Goal: Task Accomplishment & Management: Use online tool/utility

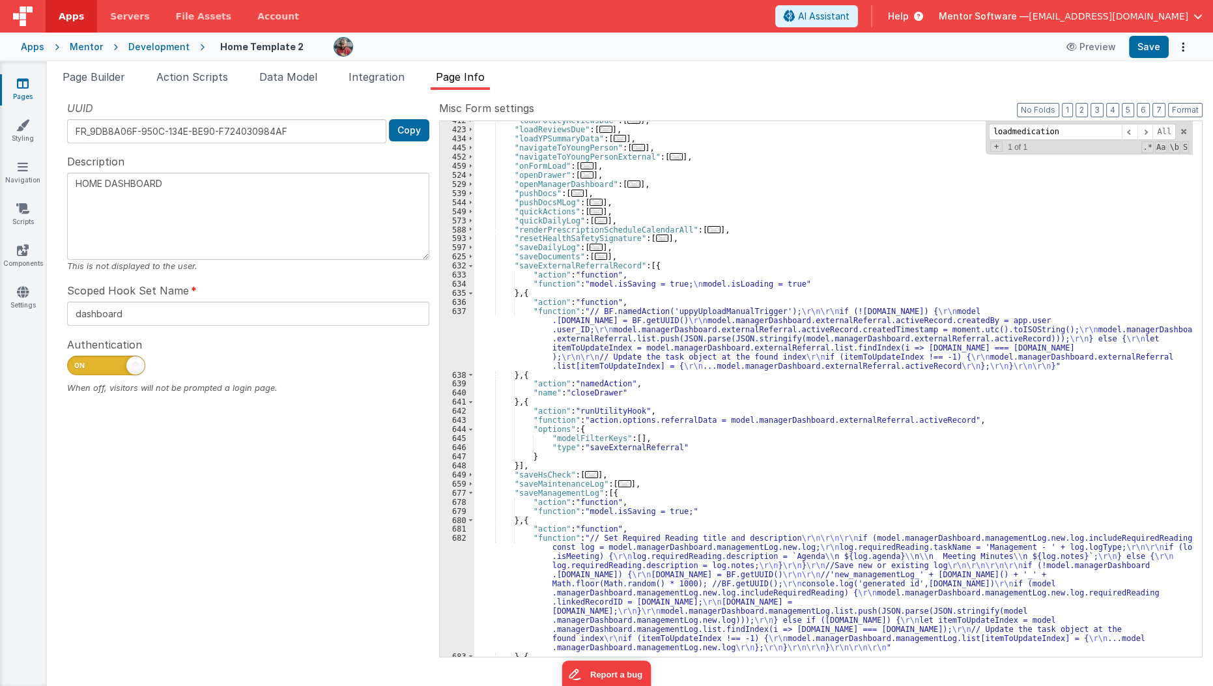
scroll to position [568, 0]
click at [298, 82] on span "Data Model" at bounding box center [288, 76] width 58 height 13
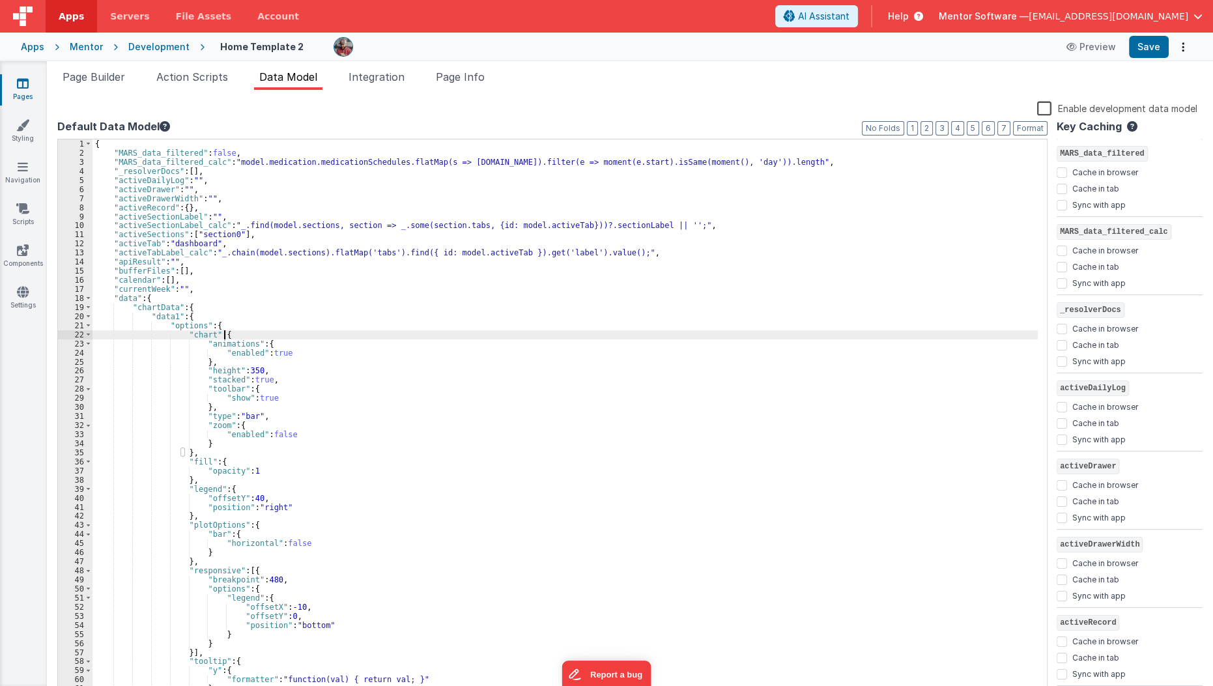
click at [334, 330] on div "{ "MARS_data_filtered" : false , "MARS_data_filtered_calc" : "model.medication.…" at bounding box center [565, 427] width 946 height 576
click at [948, 124] on button "3" at bounding box center [941, 128] width 13 height 14
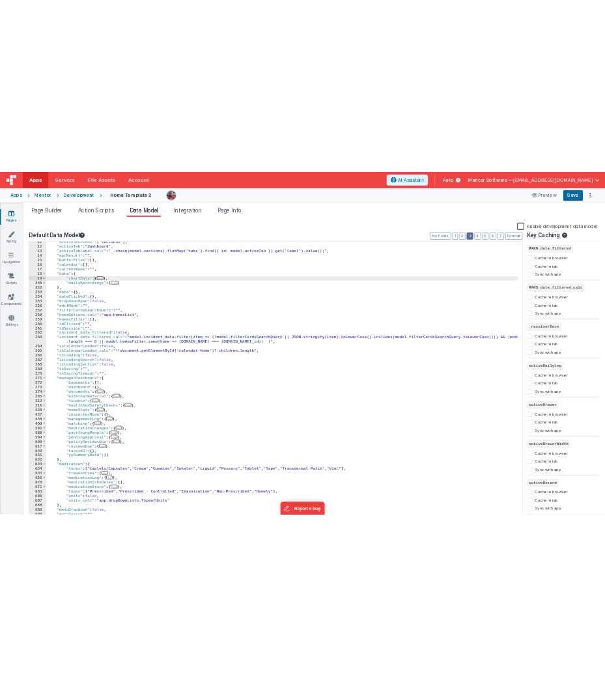
scroll to position [151, 0]
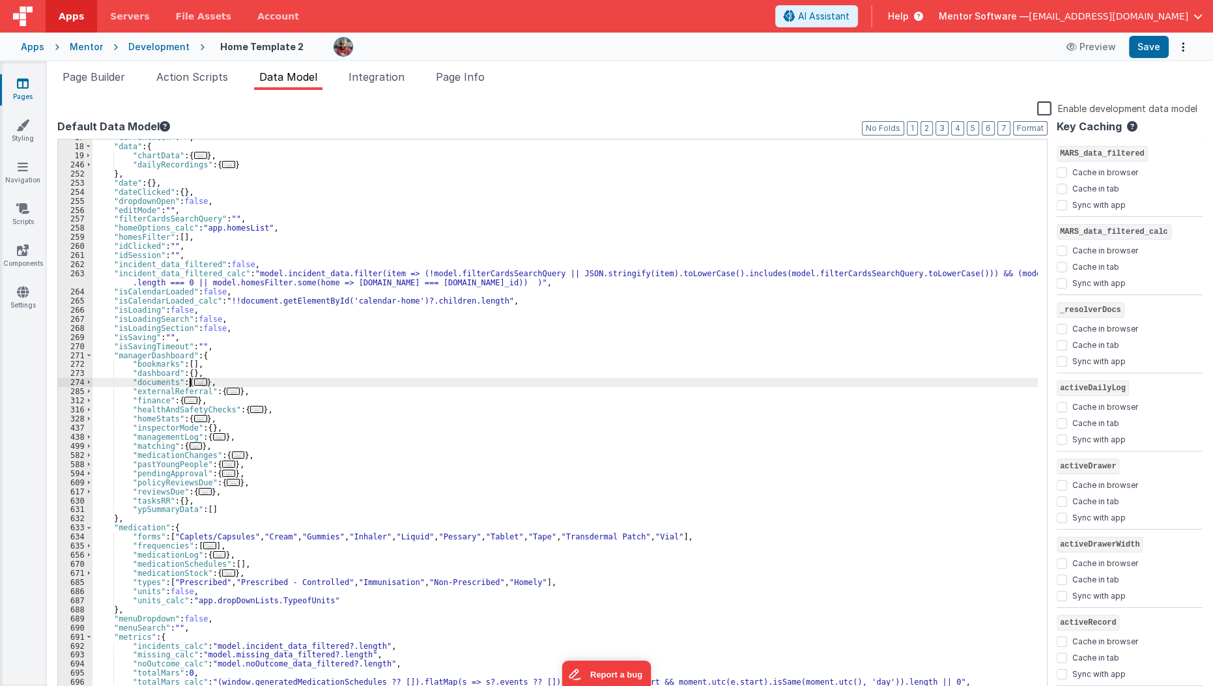
click at [194, 383] on span "..." at bounding box center [200, 381] width 13 height 7
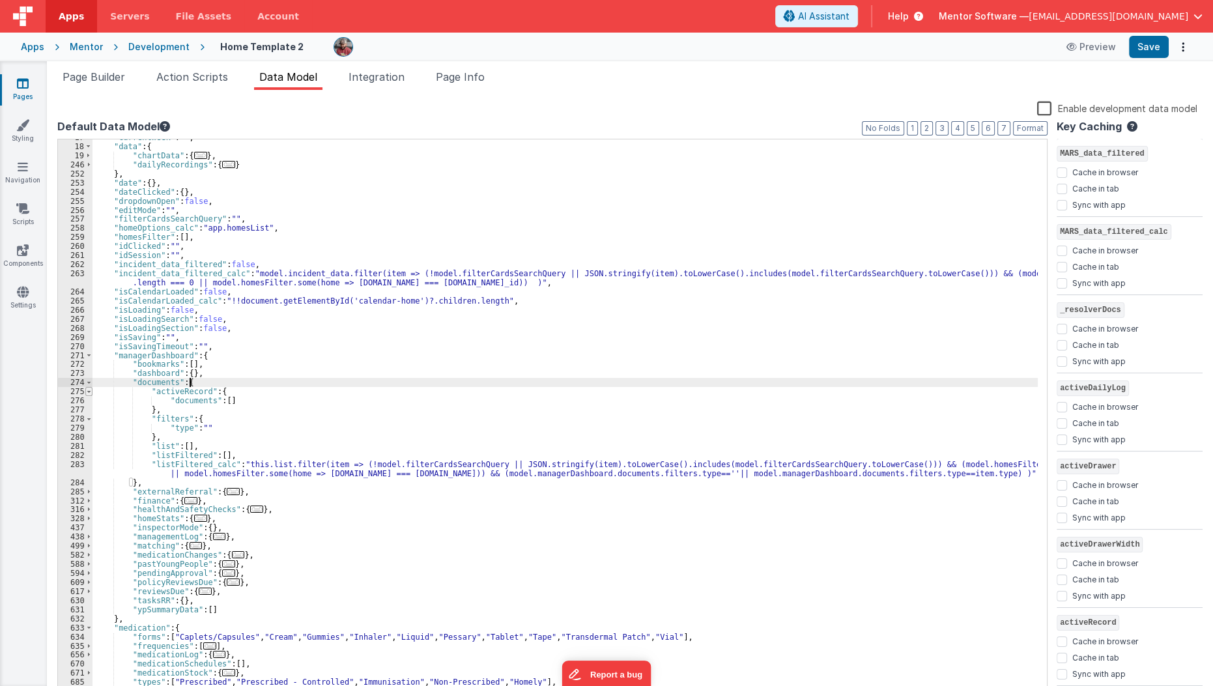
click at [87, 391] on span at bounding box center [88, 391] width 7 height 9
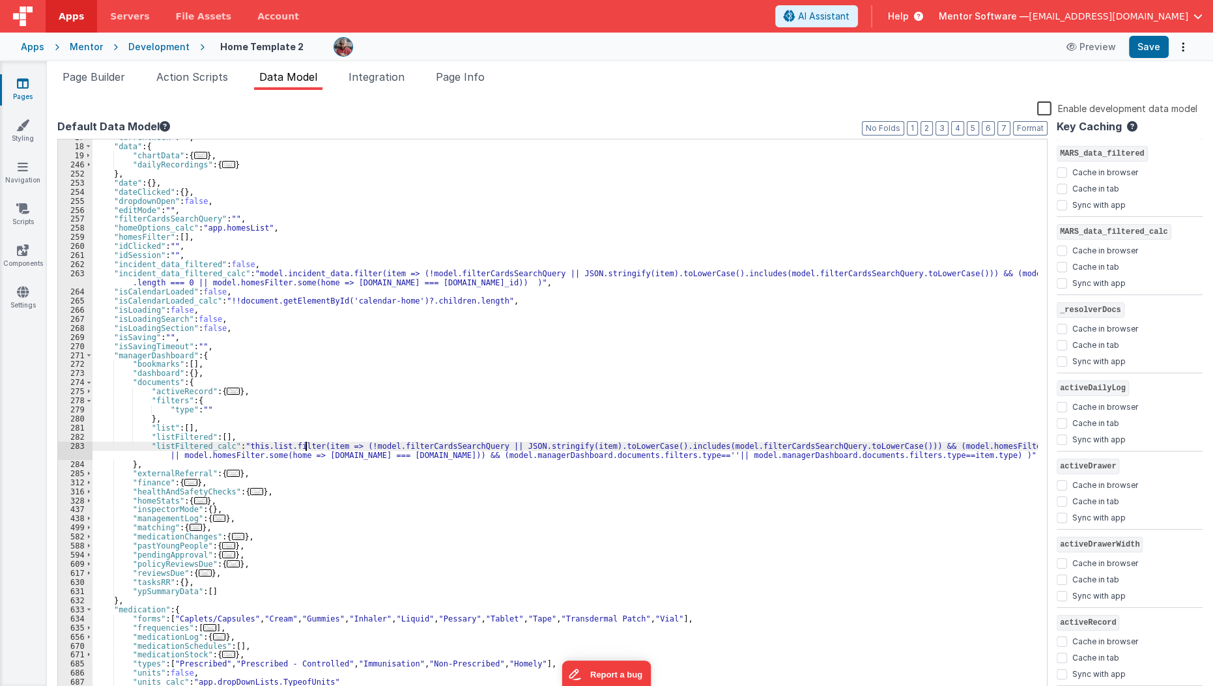
click at [306, 447] on div ""currentWeek" : "" , "data" : { "chartData" : { ... } , "dailyRecordings" : { .…" at bounding box center [565, 421] width 946 height 576
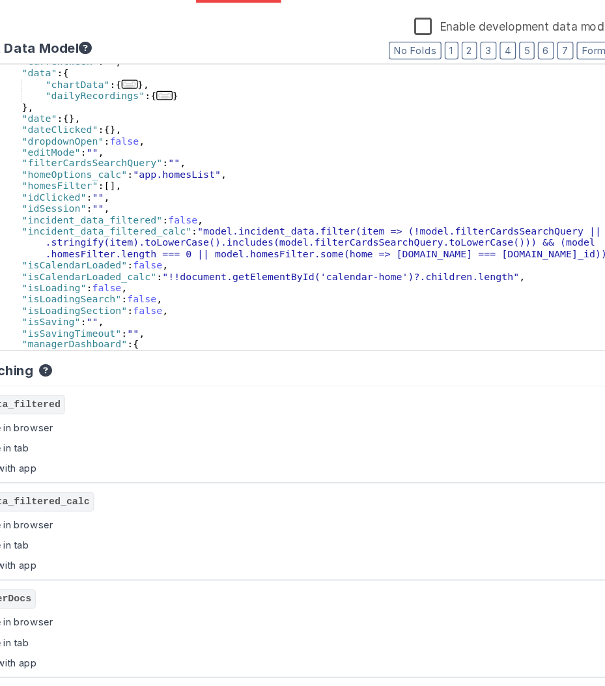
scroll to position [178, 0]
click at [343, 294] on div ""currentWeek" : "" , "data" : { "chartData" : { ... } , "dailyRecordings" : { .…" at bounding box center [338, 257] width 492 height 249
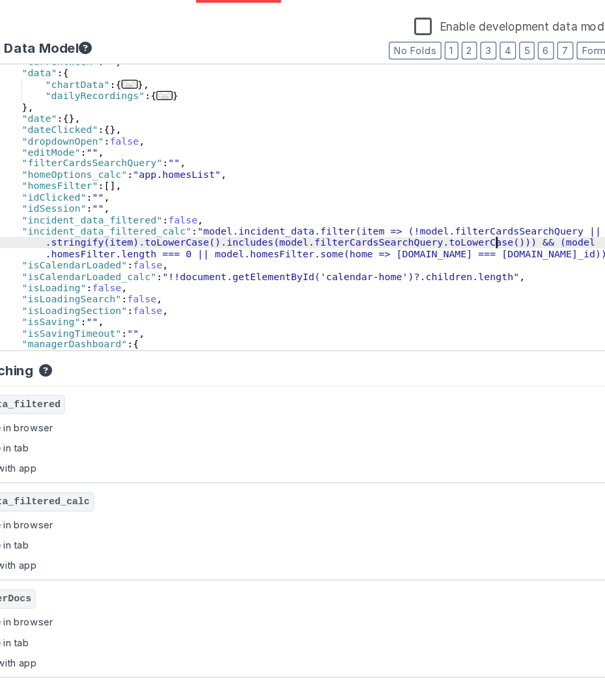
click at [496, 285] on div ""currentWeek" : "" , "data" : { "chartData" : { ... } , "dailyRecordings" : { .…" at bounding box center [338, 257] width 492 height 249
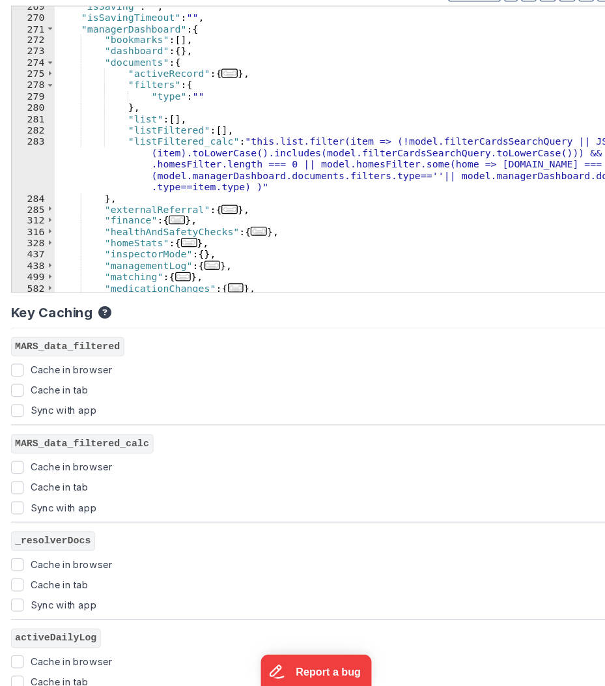
scroll to position [400, 0]
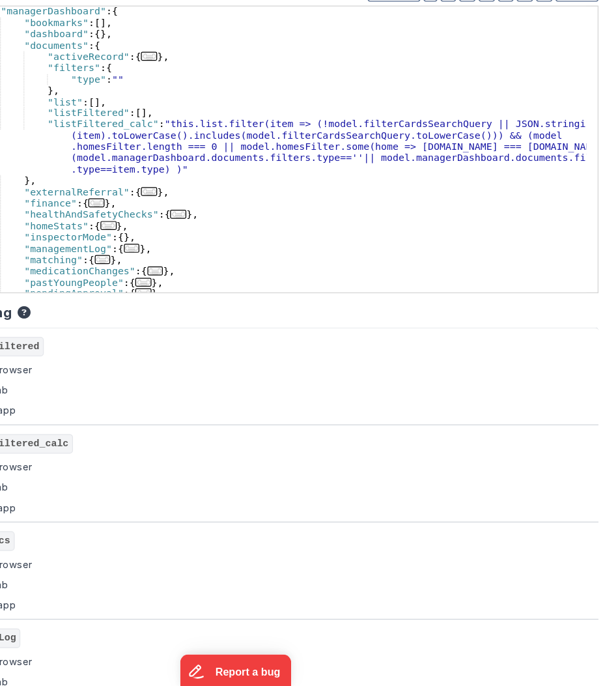
click at [367, 249] on div ""managerDashboard" : { "bookmarks" : [ ] , "dashboard" : { } , "documents" : { …" at bounding box center [338, 263] width 492 height 249
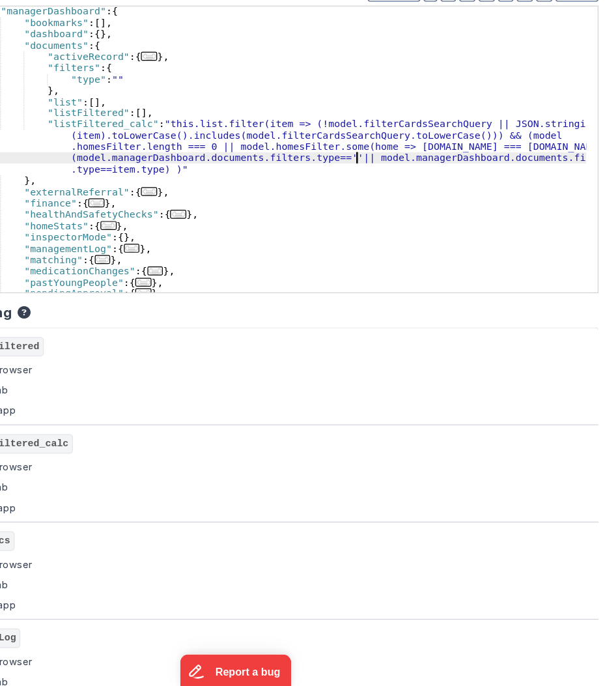
click at [399, 257] on div ""managerDashboard" : { "bookmarks" : [ ] , "dashboard" : { } , "documents" : { …" at bounding box center [338, 263] width 492 height 249
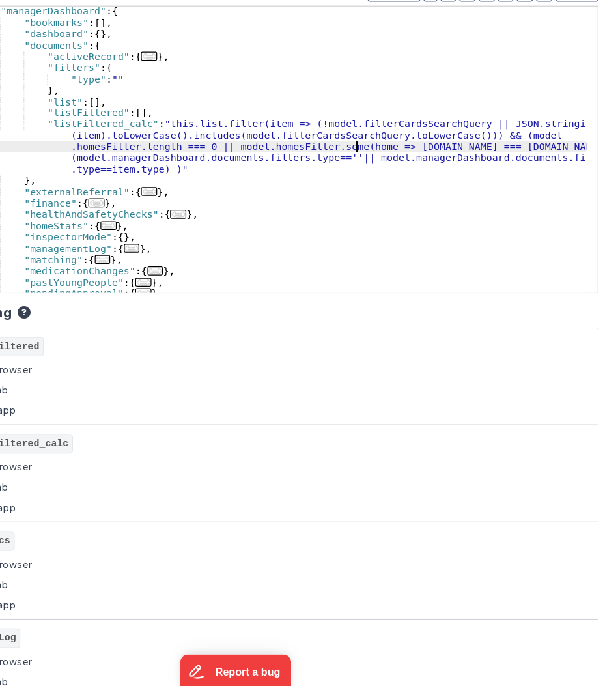
click at [400, 249] on div ""managerDashboard" : { "bookmarks" : [ ] , "dashboard" : { } , "documents" : { …" at bounding box center [338, 263] width 492 height 249
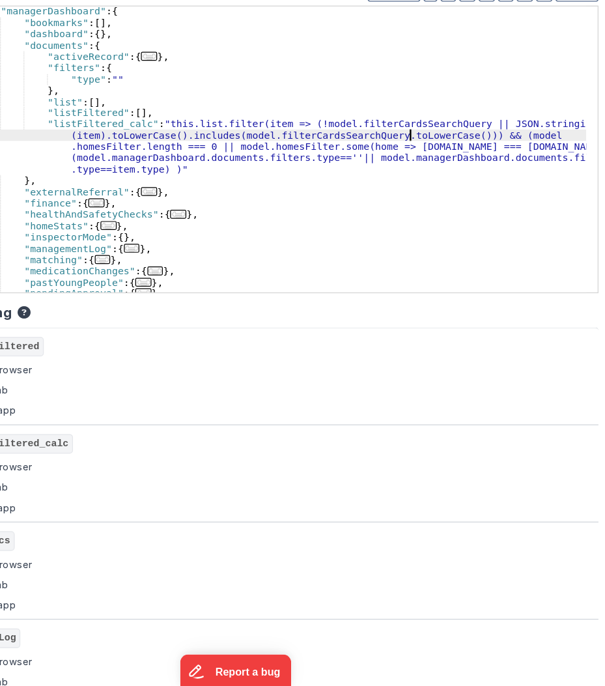
click at [444, 246] on div ""managerDashboard" : { "bookmarks" : [ ] , "dashboard" : { } , "documents" : { …" at bounding box center [338, 263] width 492 height 249
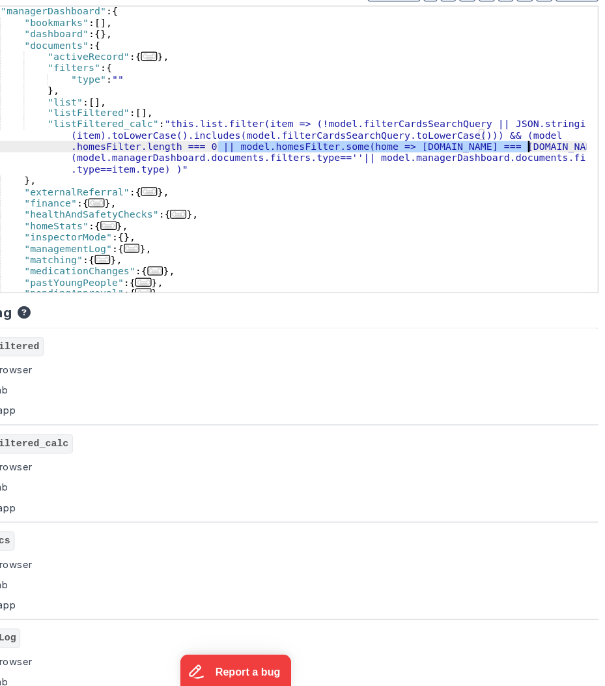
drag, startPoint x: 287, startPoint y: 250, endPoint x: 539, endPoint y: 248, distance: 252.1
click at [539, 248] on div ""managerDashboard" : { "bookmarks" : [ ] , "dashboard" : { } , "documents" : { …" at bounding box center [338, 263] width 492 height 249
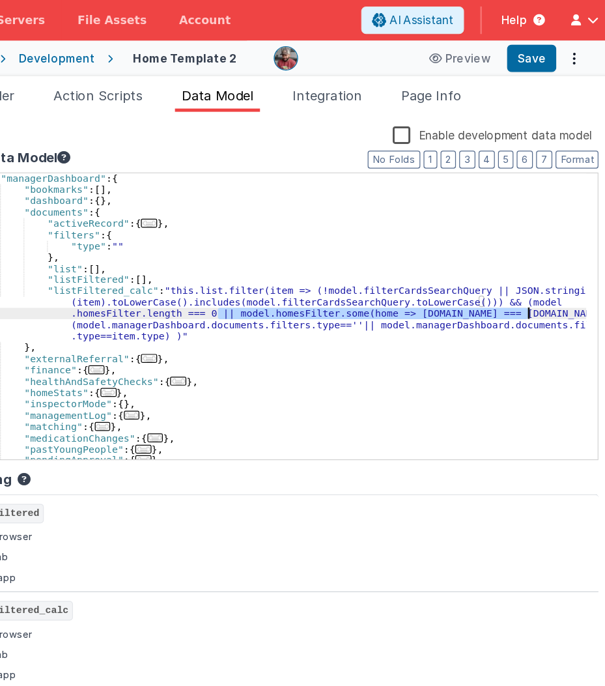
click at [535, 117] on div "Enable development data model Default Data Model Format 7 6 5 4 3 2 1 No Folds …" at bounding box center [325, 398] width 537 height 596
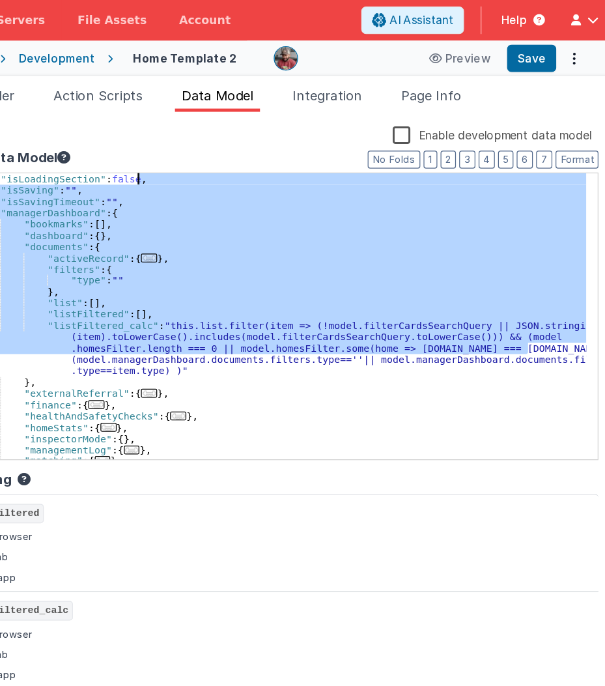
scroll to position [372, 0]
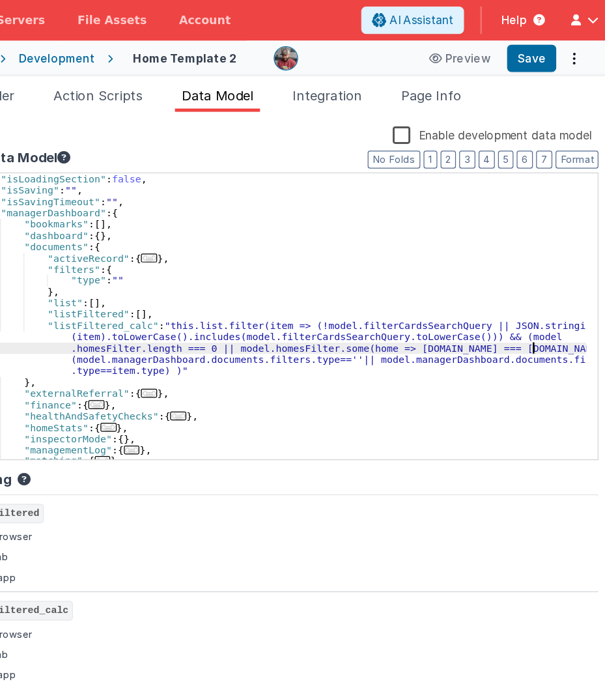
click at [540, 281] on div ""isLoadingSection" : false , "isSaving" : "" , "isSavingTimeout" : "" , "manage…" at bounding box center [338, 263] width 492 height 249
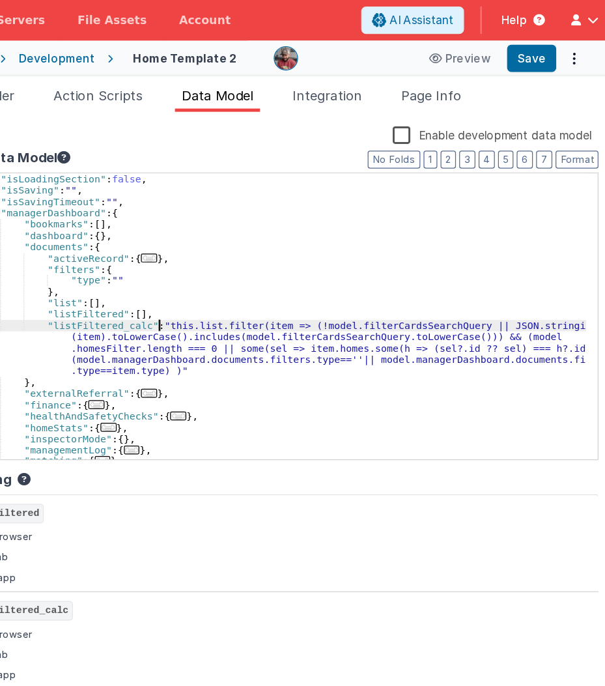
click at [239, 260] on div ""isLoadingSection" : false , "isSaving" : "" , "isSavingTimeout" : "" , "manage…" at bounding box center [338, 263] width 492 height 249
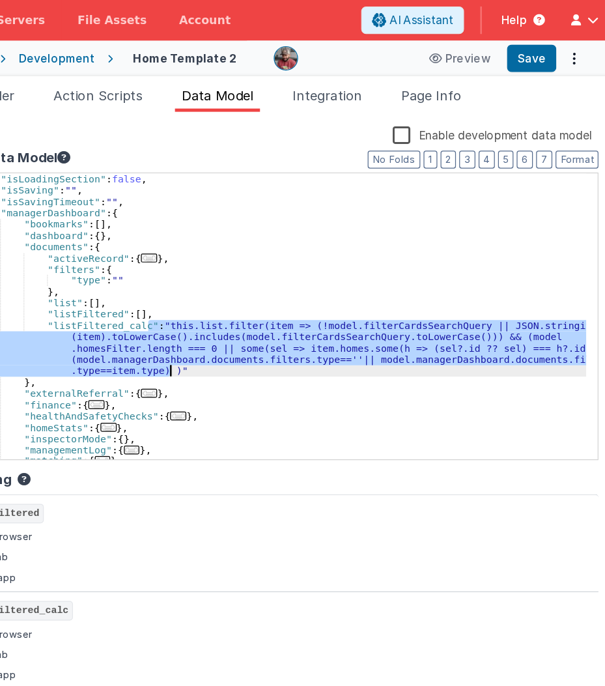
drag, startPoint x: 233, startPoint y: 259, endPoint x: 255, endPoint y: 298, distance: 45.2
click at [255, 298] on div ""isLoadingSection" : false , "isSaving" : "" , "isSavingTimeout" : "" , "manage…" at bounding box center [338, 263] width 492 height 249
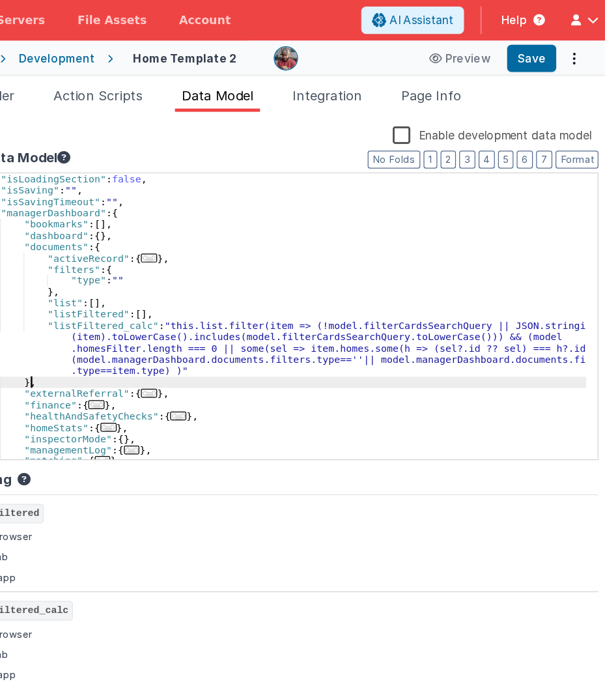
click at [496, 311] on div ""isLoadingSection" : false , "isSaving" : "" , "isSavingTimeout" : "" , "manage…" at bounding box center [338, 263] width 492 height 249
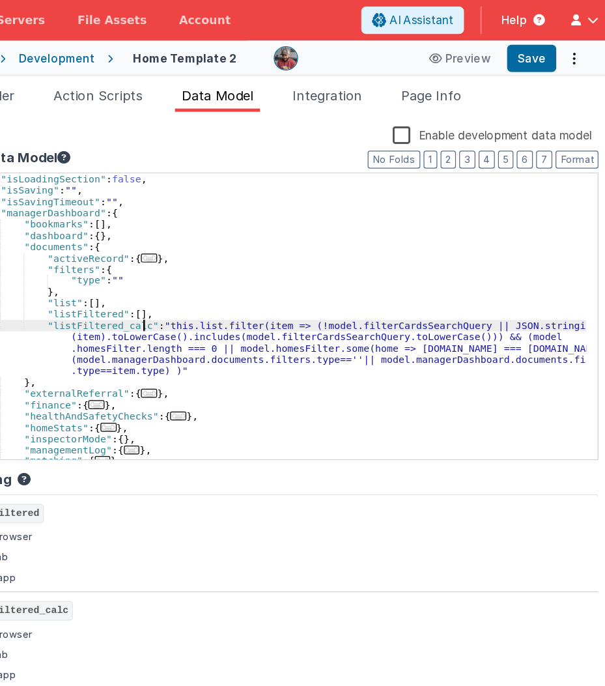
click at [228, 262] on div ""isLoadingSection" : false , "isSaving" : "" , "isSavingTimeout" : "" , "manage…" at bounding box center [338, 263] width 492 height 249
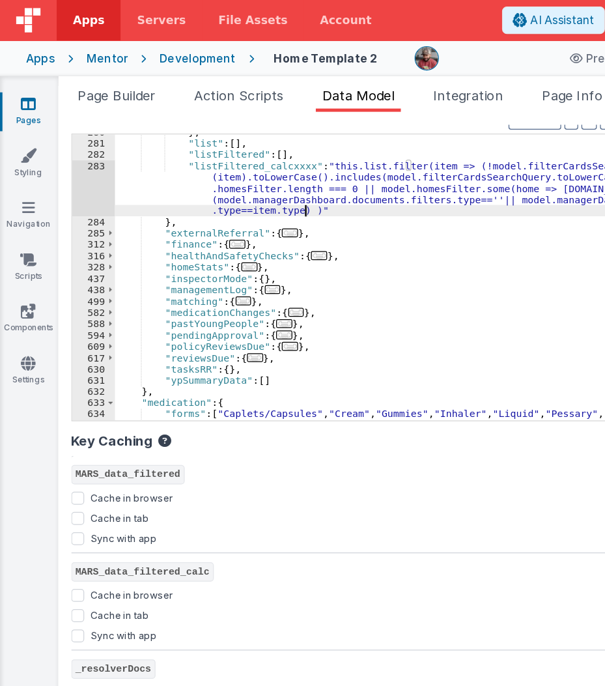
scroll to position [31, 0]
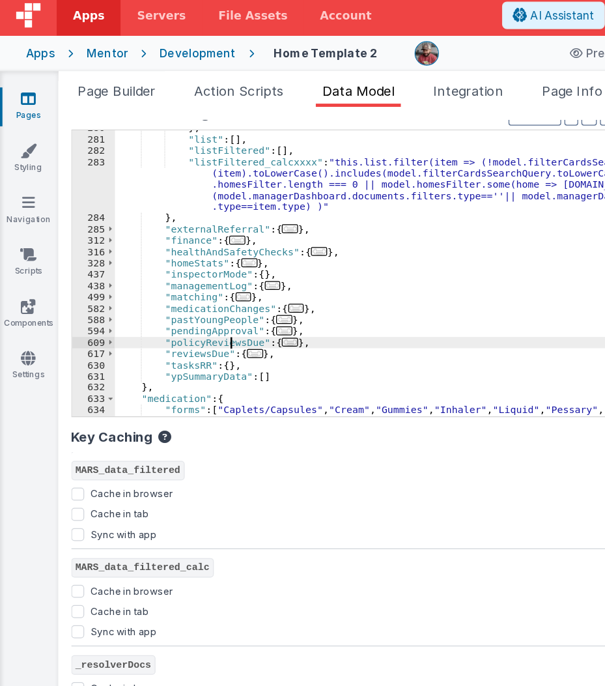
click at [186, 278] on div "} , "list" : [ ] , "listFiltered" : [ ] , "listFiltered_calcxxxx" : "this.list.…" at bounding box center [338, 231] width 492 height 258
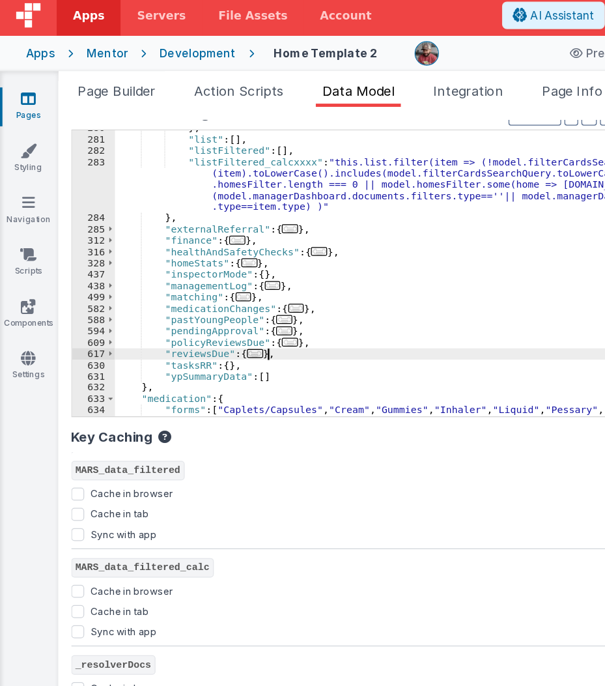
click at [229, 287] on div "} , "list" : [ ] , "listFiltered" : [ ] , "listFiltered_calcxxxx" : "this.list.…" at bounding box center [338, 231] width 492 height 258
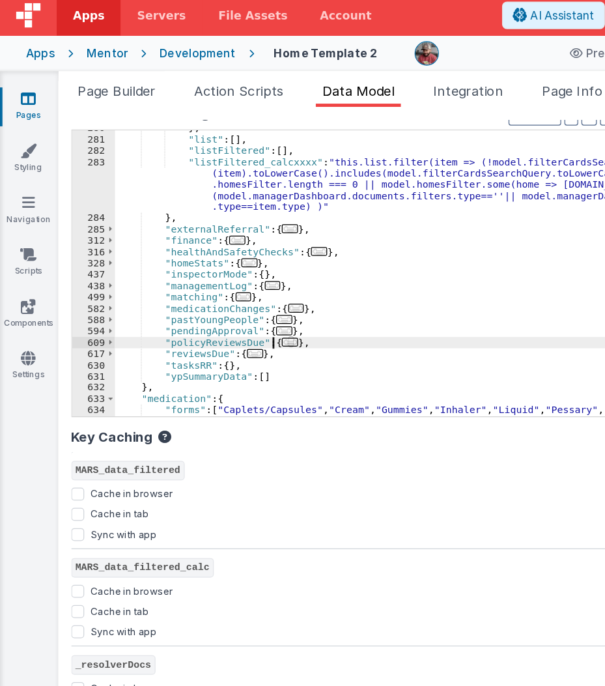
click at [227, 279] on span "..." at bounding box center [233, 279] width 13 height 7
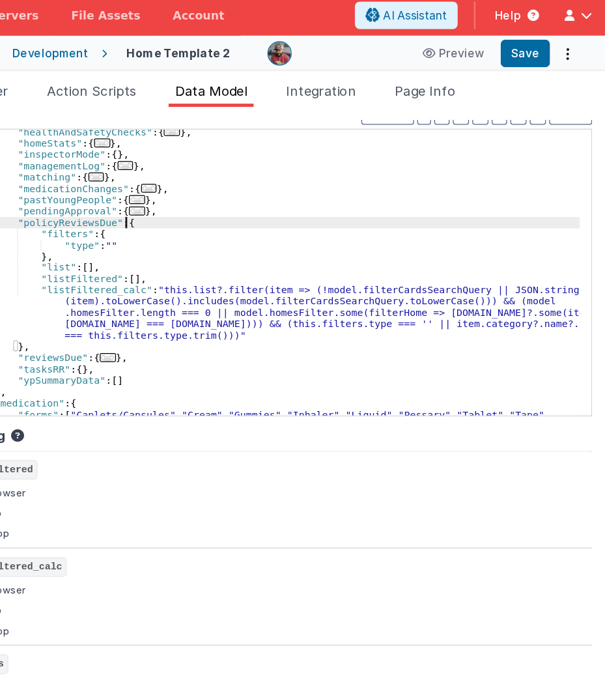
scroll to position [0, 0]
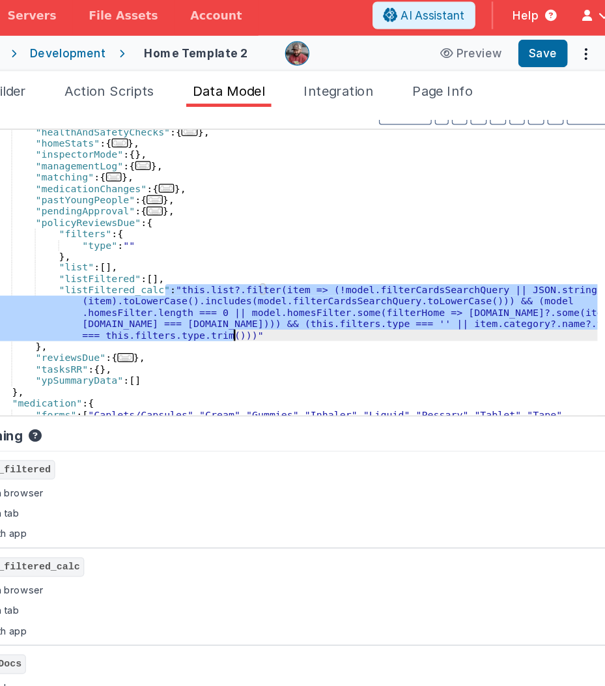
drag, startPoint x: 238, startPoint y: 234, endPoint x: 292, endPoint y: 272, distance: 66.9
click at [292, 272] on div ""healthAndSafetyChecks" : { ... } , "homeStats" : { ... } , "inspectorMode" : {…" at bounding box center [338, 235] width 492 height 258
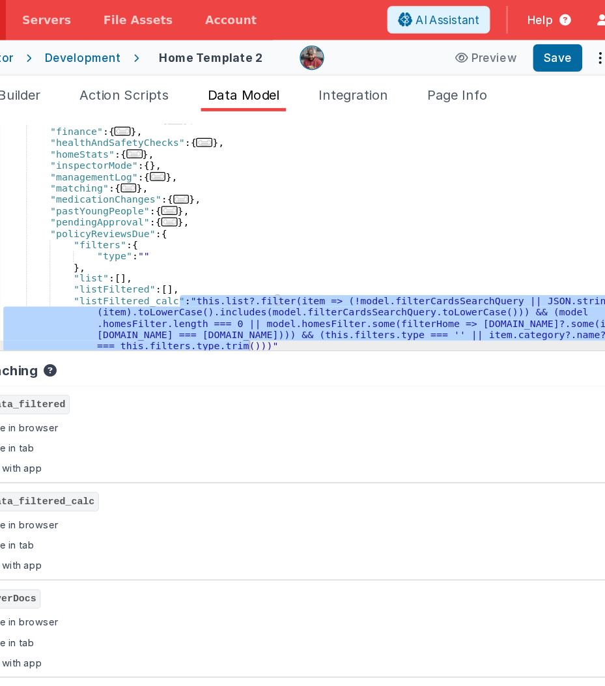
scroll to position [505, 0]
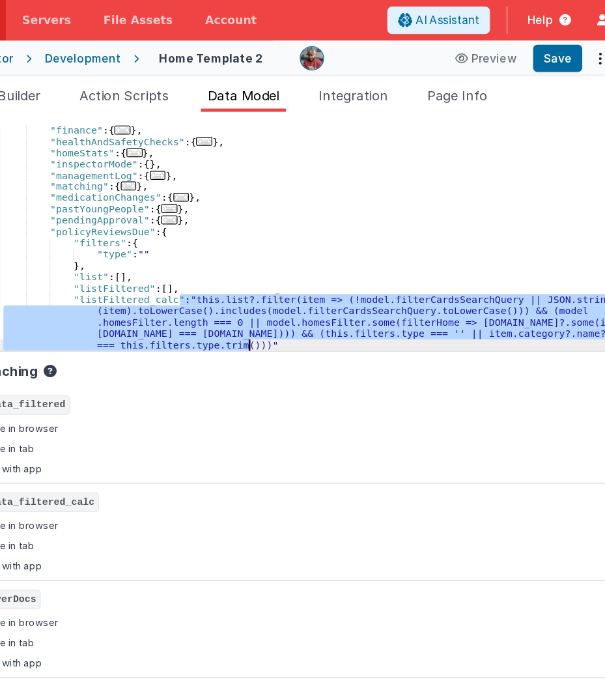
click at [326, 262] on div ""listFiltered_calcxxxx" : "this.list.filter(item => (!model.filterCardsSearchQu…" at bounding box center [338, 167] width 492 height 230
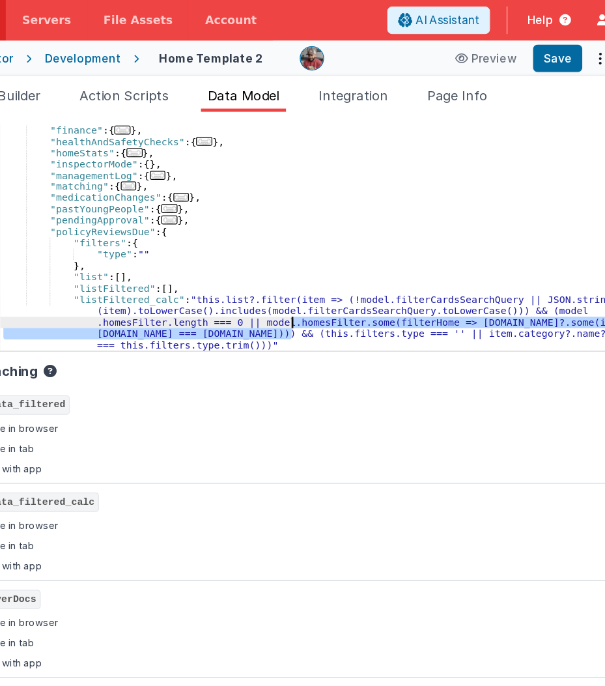
click at [302, 263] on div ""listFiltered_calcxxxx" : "this.list.filter(item => (!model.filterCardsSearchQu…" at bounding box center [338, 167] width 492 height 230
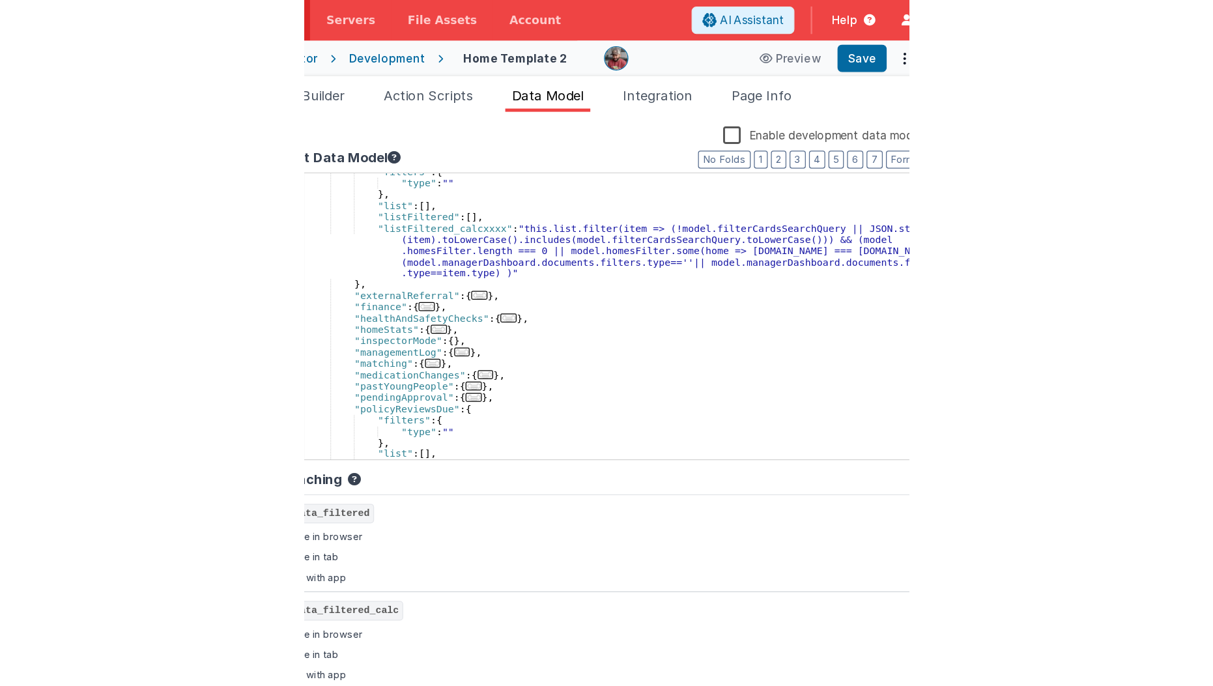
scroll to position [451, 0]
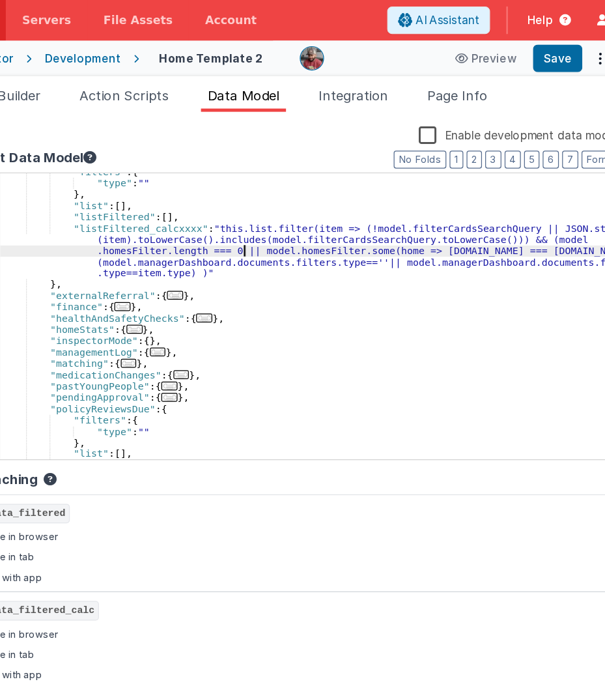
click at [289, 201] on div ""filters" : { "type" : "" } , "list" : [ ] , "listFiltered" : [ ] , "listFilter…" at bounding box center [338, 258] width 492 height 249
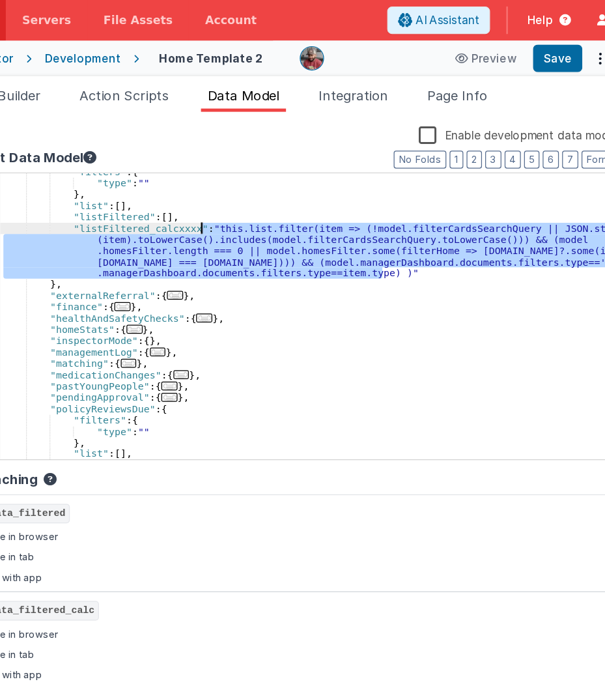
drag, startPoint x: 401, startPoint y: 217, endPoint x: 253, endPoint y: 181, distance: 152.1
click at [253, 181] on div ""filters" : { "type" : "" } , "list" : [ ] , "listFiltered" : [ ] , "listFilter…" at bounding box center [338, 258] width 492 height 249
click at [552, 48] on button "Save" at bounding box center [541, 47] width 40 height 22
click at [233, 180] on div ""filters" : { "type" : "" } , "list" : [ ] , "listFiltered" : [ ] , "listFilter…" at bounding box center [338, 258] width 492 height 249
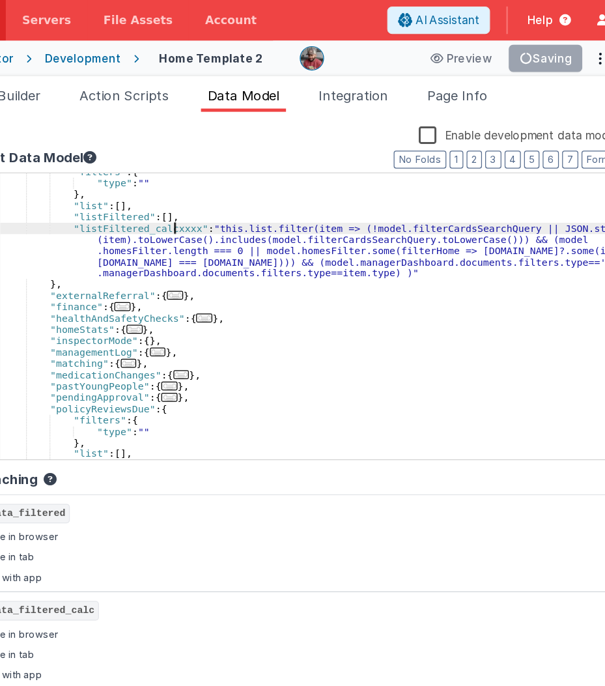
click at [233, 180] on div ""filters" : { "type" : "" } , "list" : [ ] , "listFiltered" : [ ] , "listFilter…" at bounding box center [338, 258] width 492 height 249
click at [233, 180] on div ""filters" : { "type" : "" } , "list" : [ ] , "listFiltered" : [ ] , "listFilter…" at bounding box center [338, 254] width 492 height 230
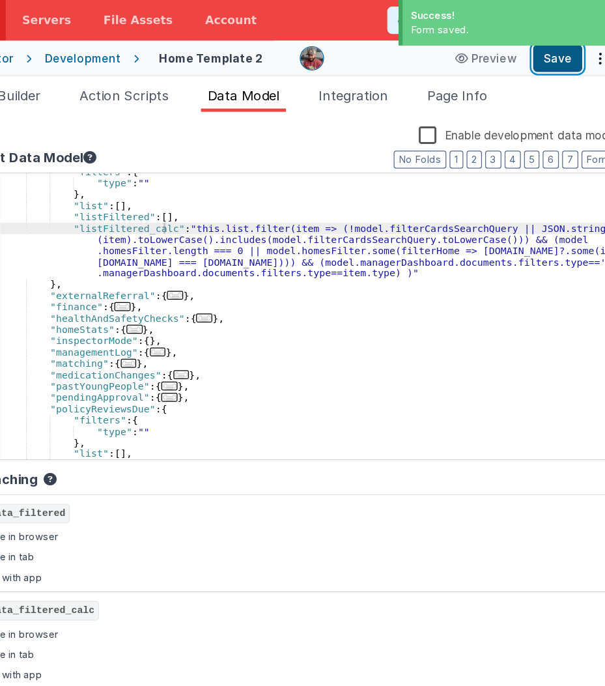
click at [545, 46] on button "Save" at bounding box center [541, 47] width 40 height 22
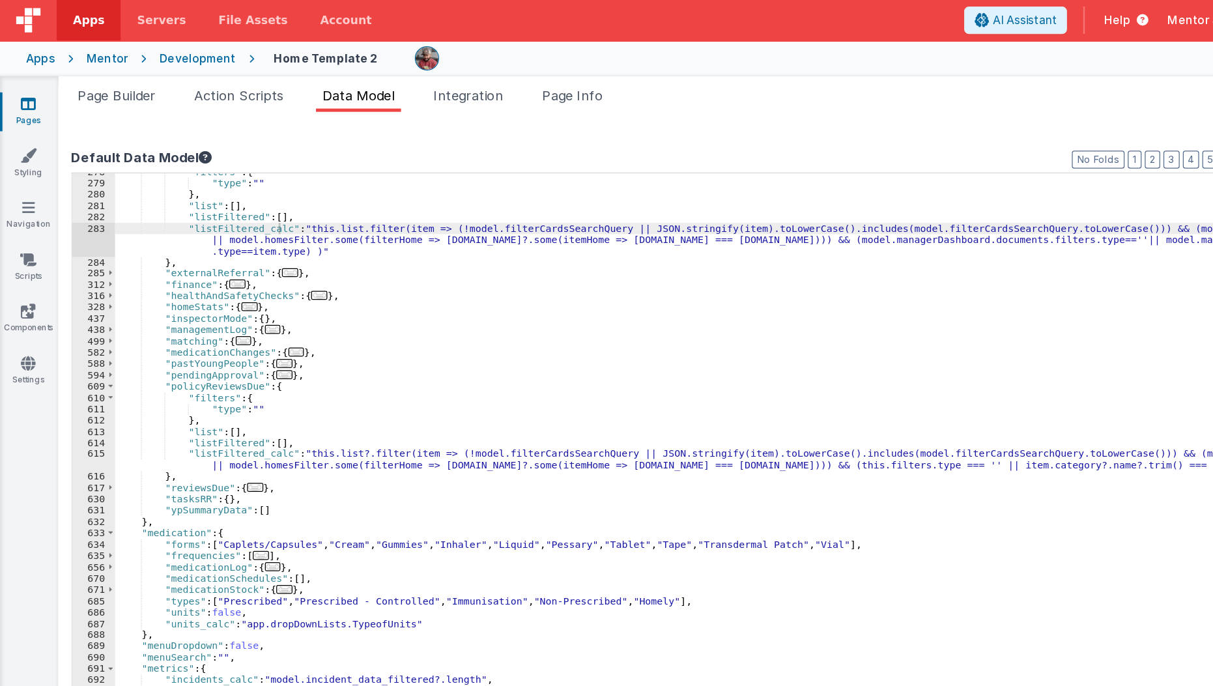
scroll to position [414, 0]
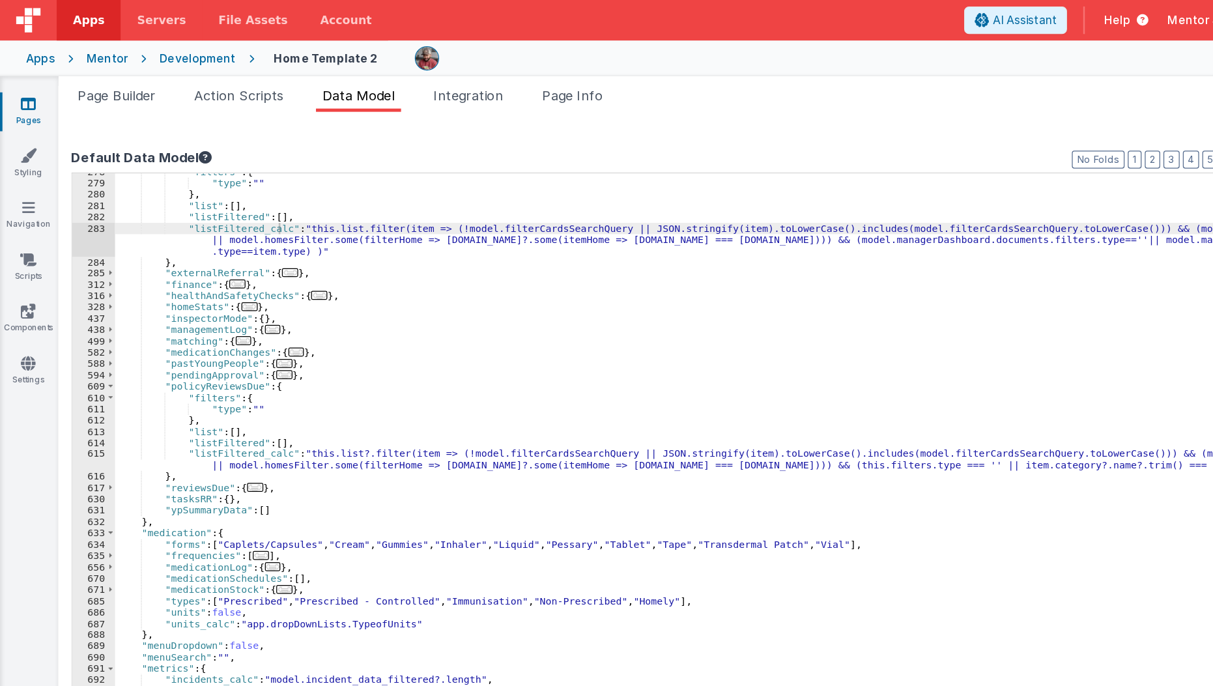
click at [20, 84] on icon at bounding box center [23, 83] width 12 height 13
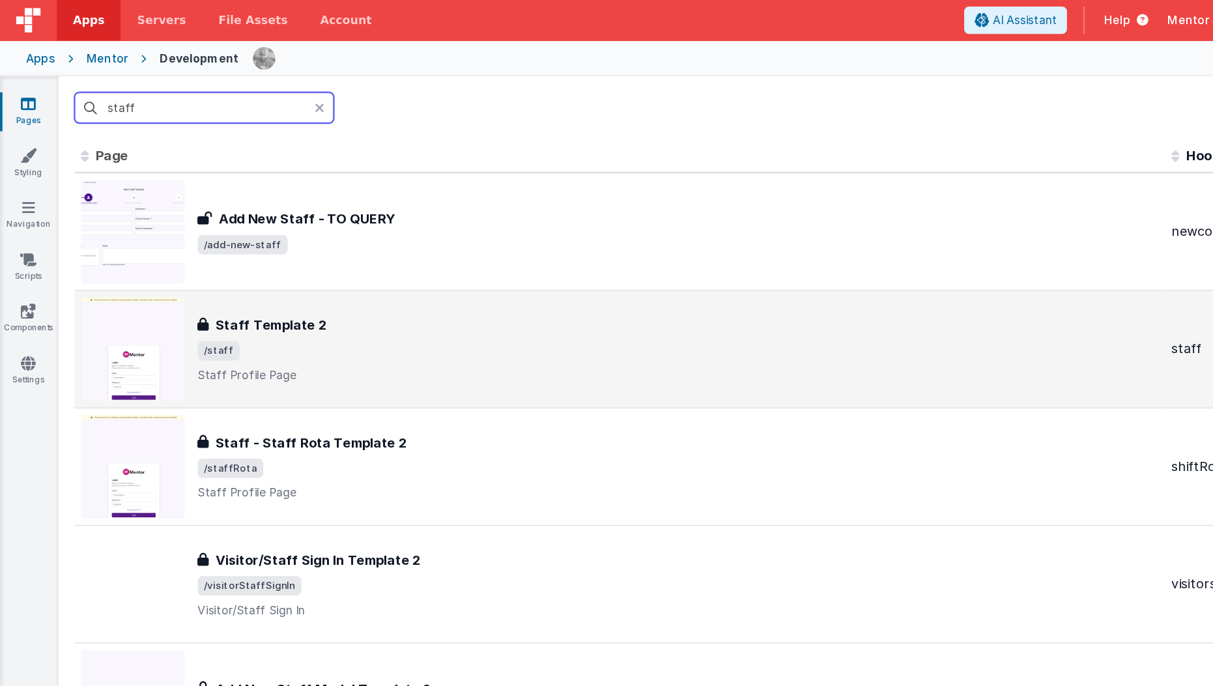
type input "staff"
click at [247, 258] on h3 "Staff Template 2" at bounding box center [217, 261] width 89 height 16
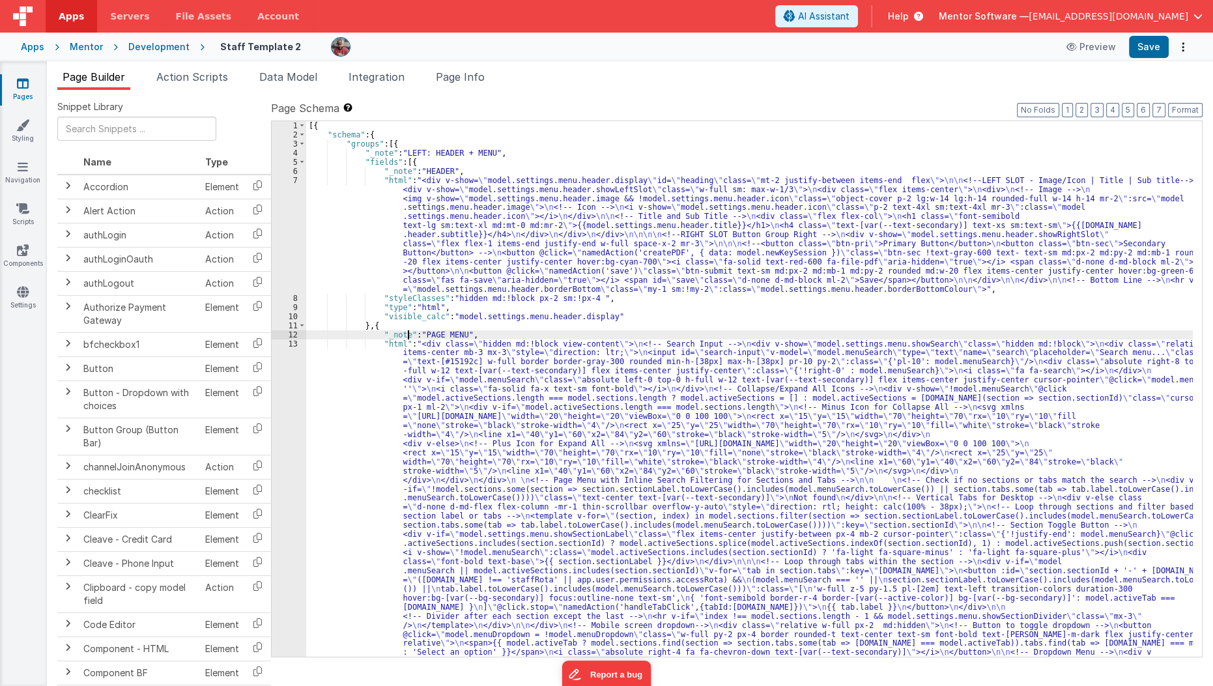
click at [407, 332] on div "[{ "schema" : { "groups" : [{ "_note" : "LEFT: HEADER + MENU" , "fields" : [{ "…" at bounding box center [749, 634] width 887 height 1026
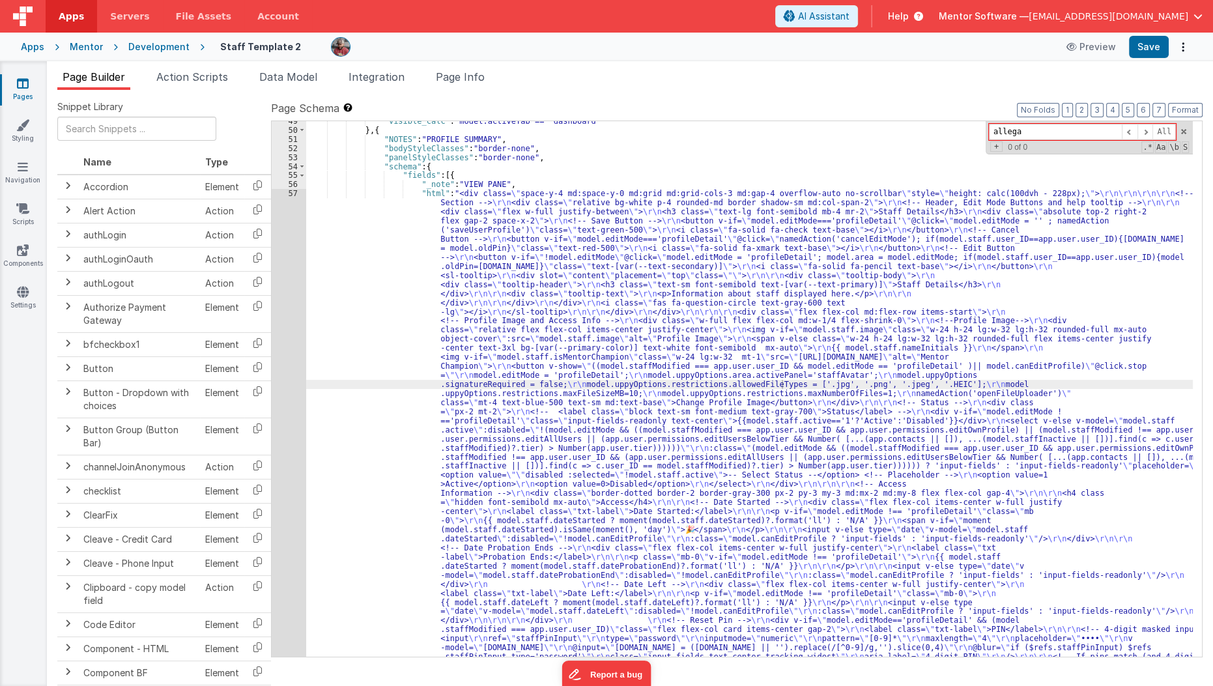
scroll to position [2646, 0]
type input "allega"
click at [1161, 115] on button "7" at bounding box center [1158, 110] width 13 height 14
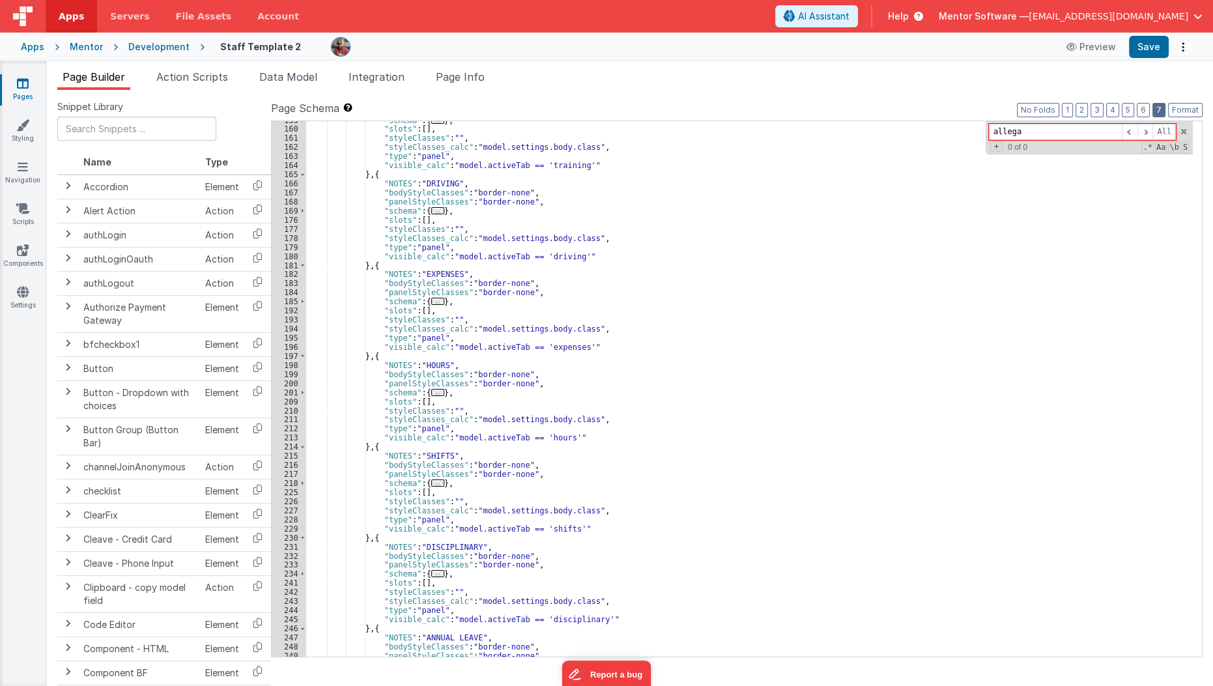
scroll to position [2029, 0]
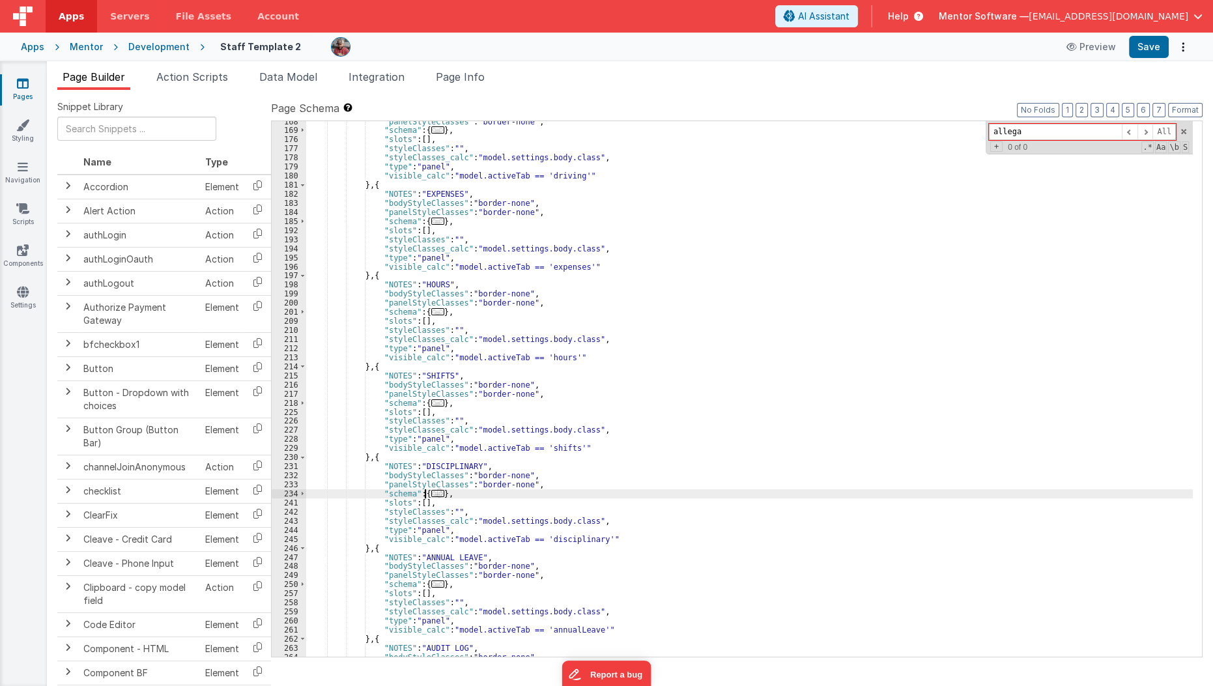
click at [431, 494] on span "..." at bounding box center [437, 493] width 13 height 7
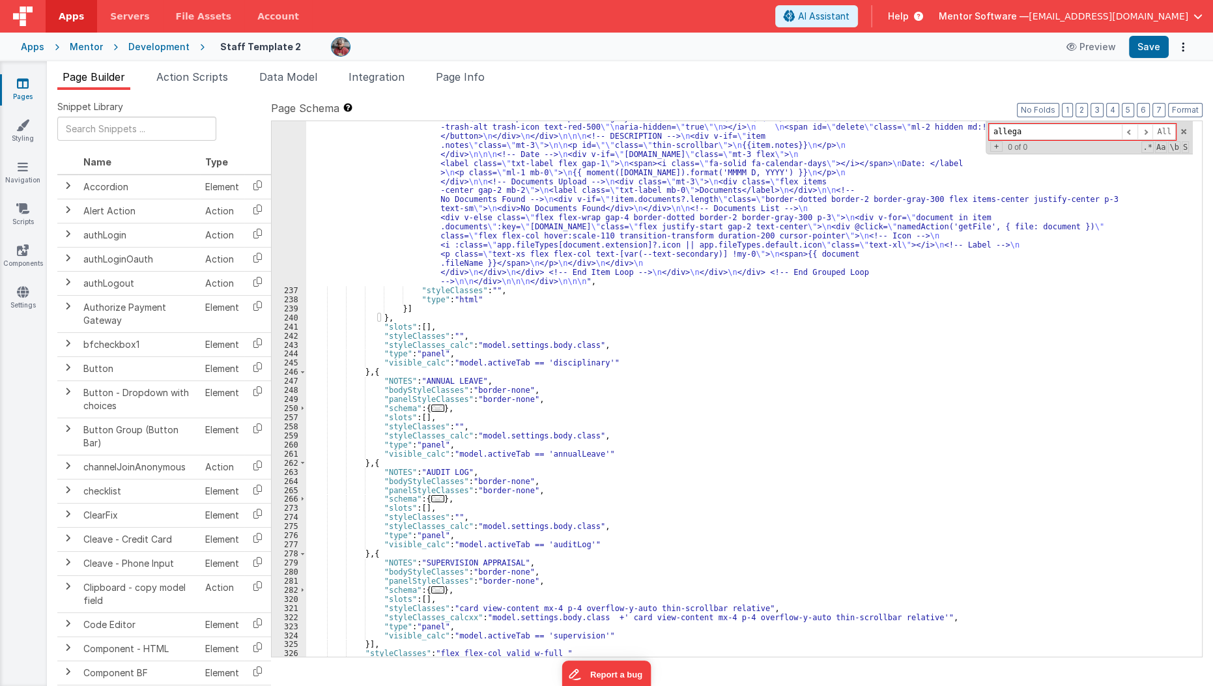
scroll to position [2704, 0]
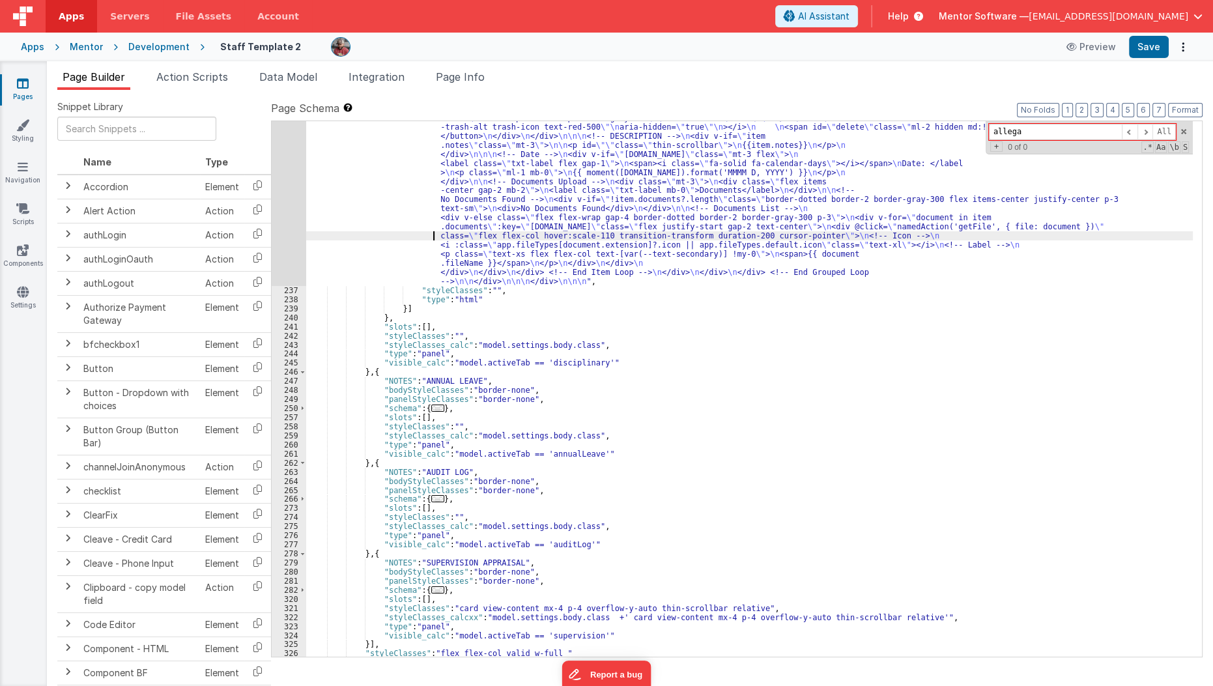
click at [434, 238] on div ""html" : "<bfcomp v-if= \" model.staffModified == app.user.user_ID \" name= \" …" at bounding box center [749, 331] width 887 height 998
click at [295, 243] on div "236" at bounding box center [289, 59] width 35 height 454
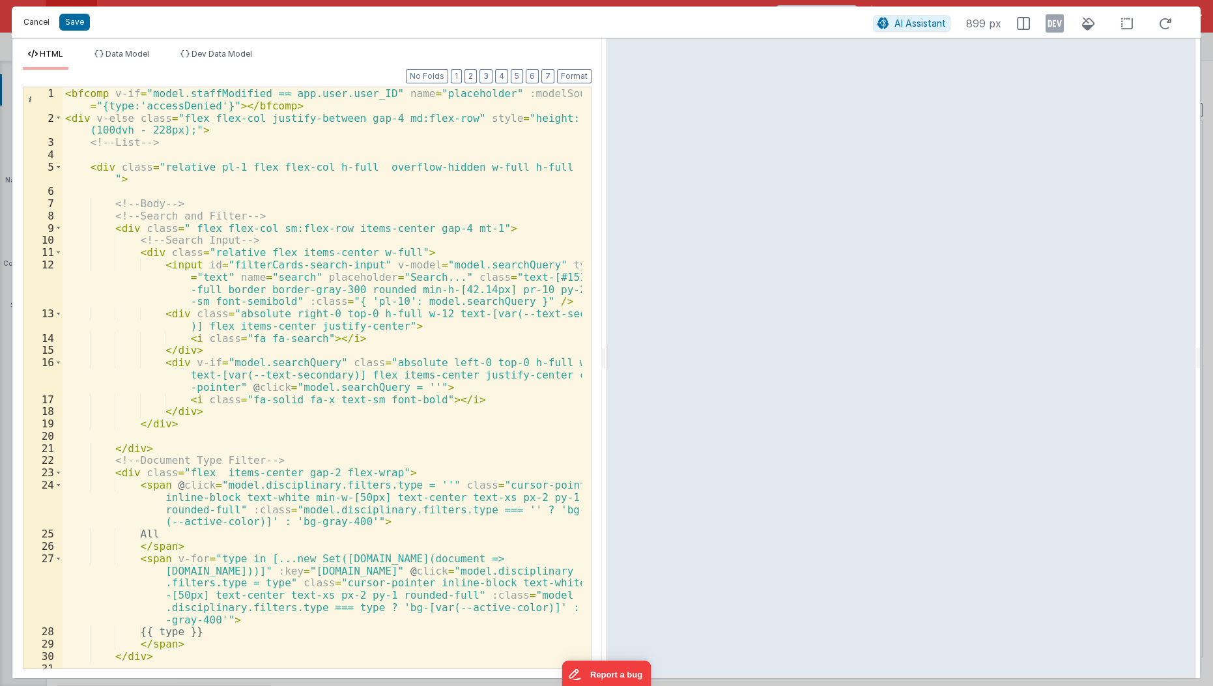
click at [42, 16] on button "Cancel" at bounding box center [36, 22] width 39 height 18
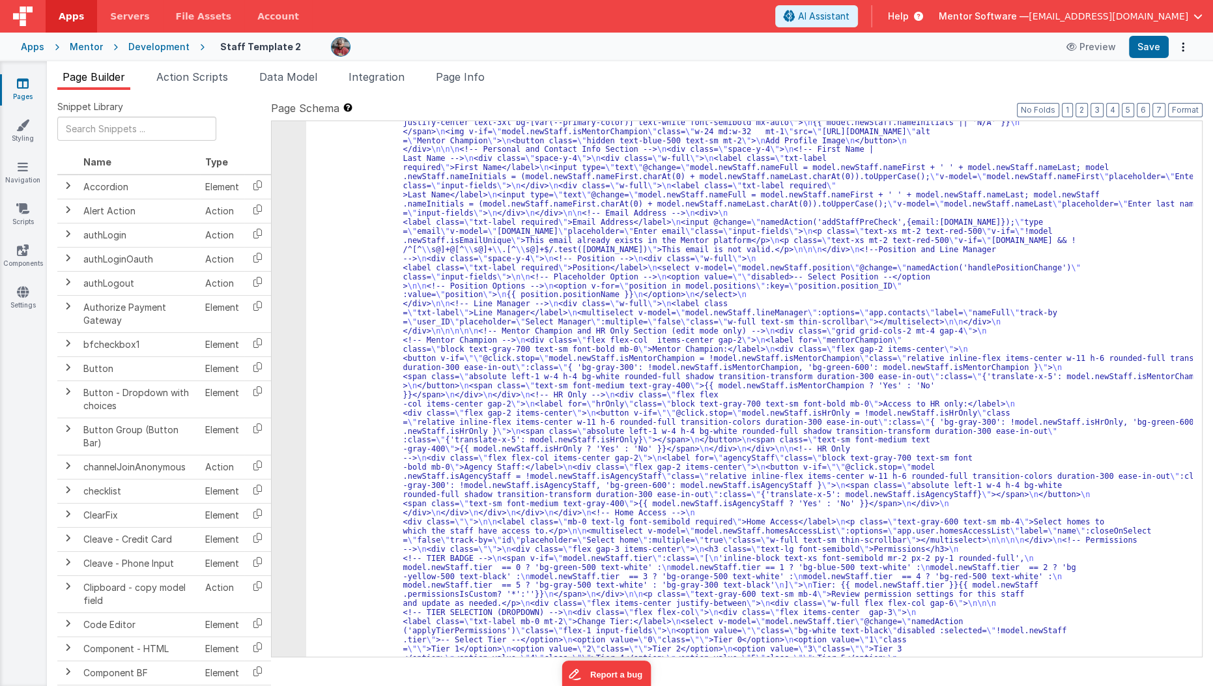
scroll to position [3737, 0]
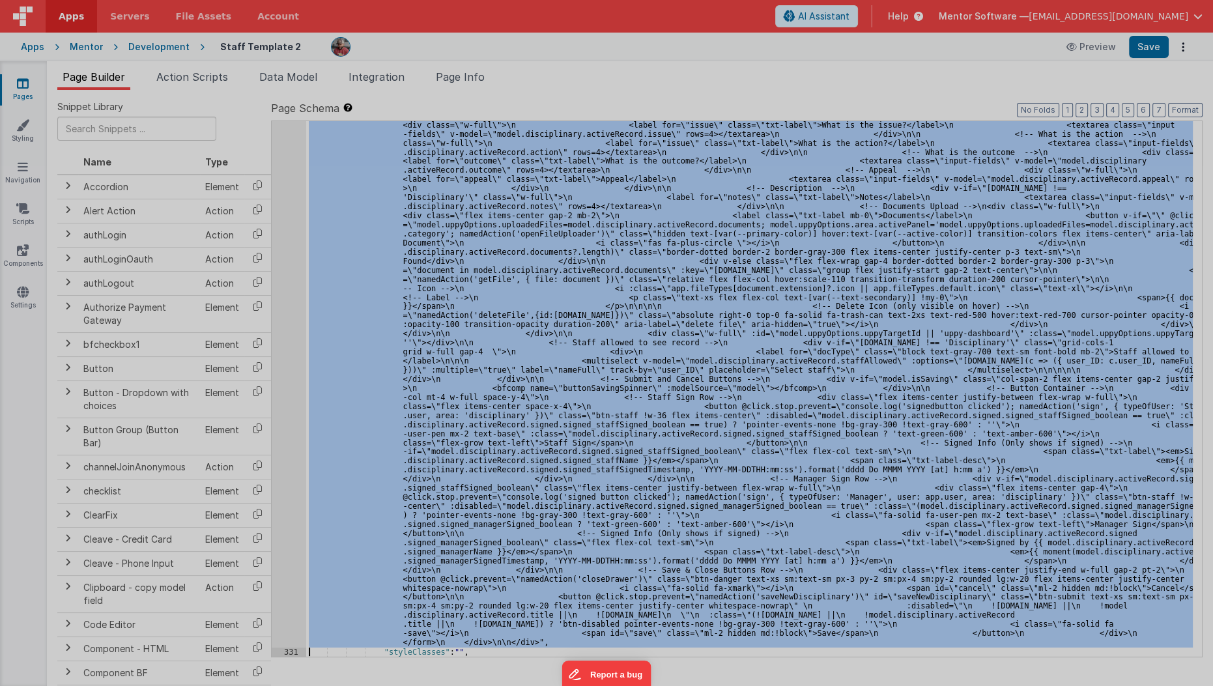
scroll to position [7463, 0]
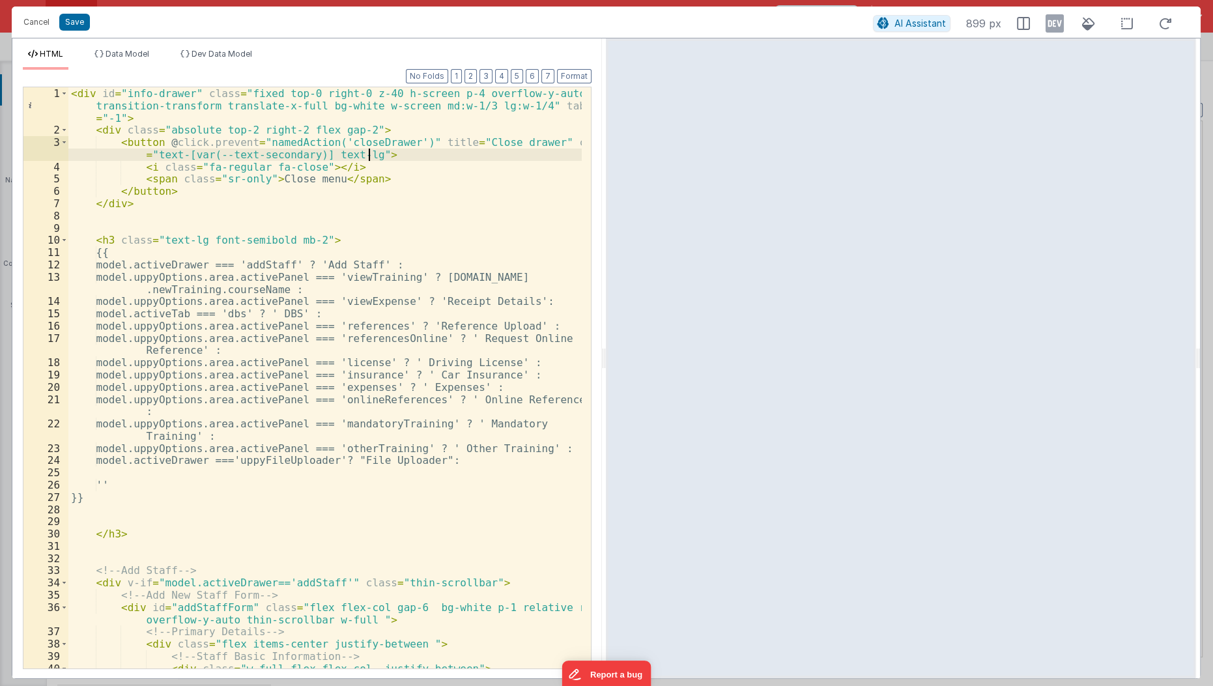
click at [497, 158] on div "< div id = "info-drawer" class = "fixed top-0 right-0 z-40 h-screen p-4 overflo…" at bounding box center [325, 402] width 515 height 631
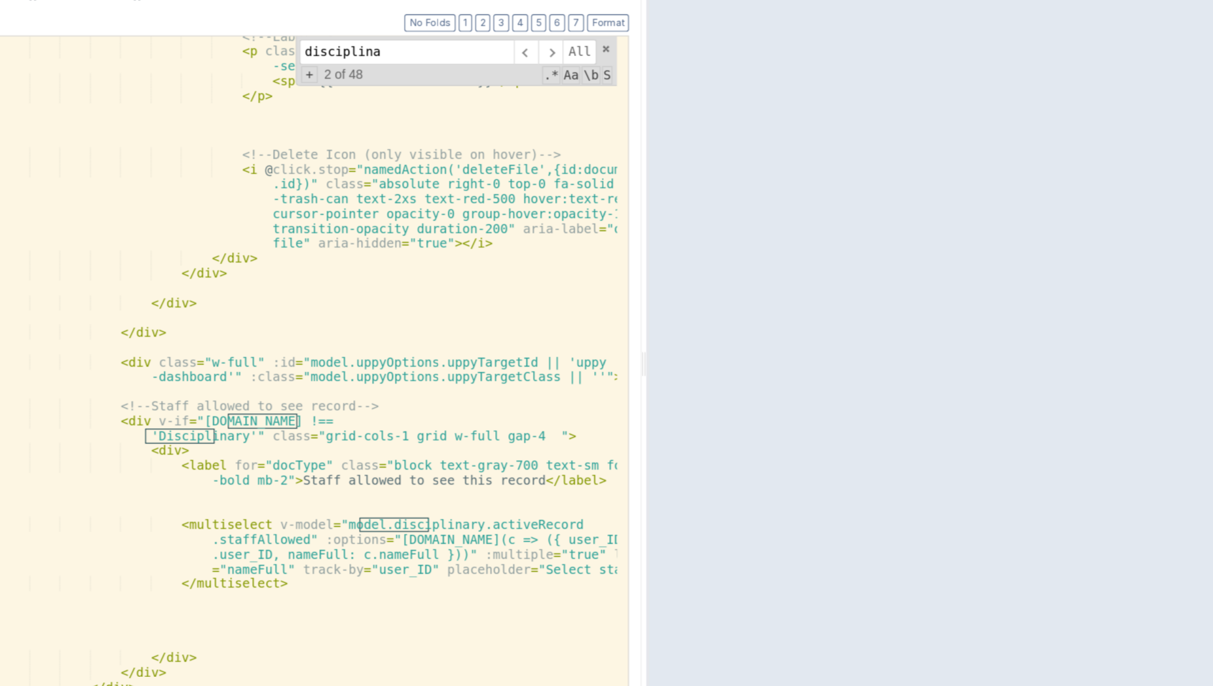
scroll to position [19854, 0]
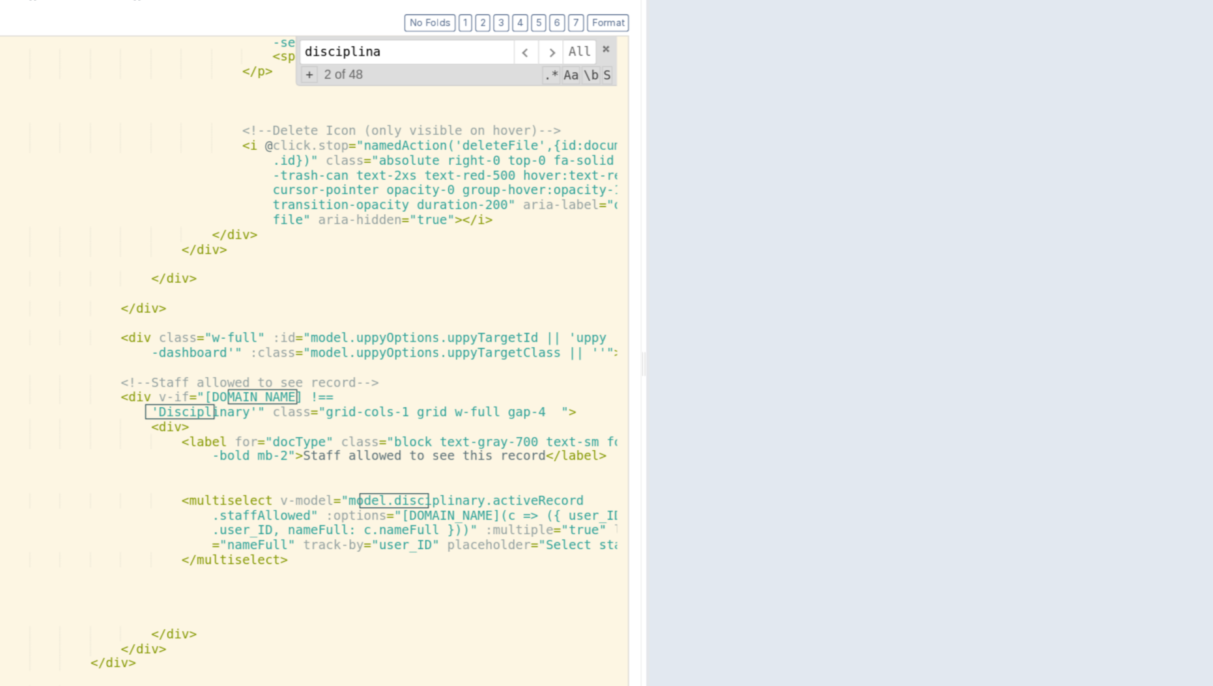
type input "disciplina"
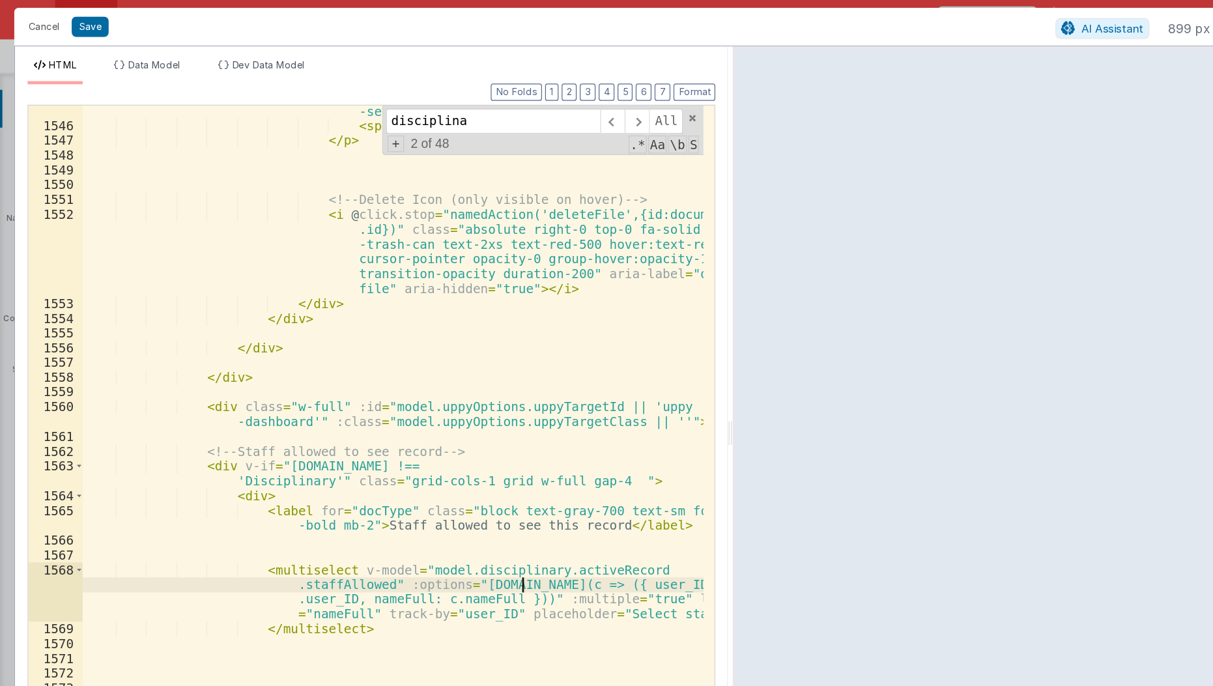
click at [358, 426] on div "< p class = "text-xs flex flex-col text-[var(--text -secondary)] !my-0" > < spa…" at bounding box center [325, 383] width 515 height 619
click at [428, 490] on div "< p class = "text-xs flex flex-col text-[var(--text -secondary)] !my-0" > < spa…" at bounding box center [325, 383] width 515 height 619
click at [444, 487] on div "< p class = "text-xs flex flex-col text-[var(--text -secondary)] !my-0" > < spa…" at bounding box center [325, 383] width 515 height 619
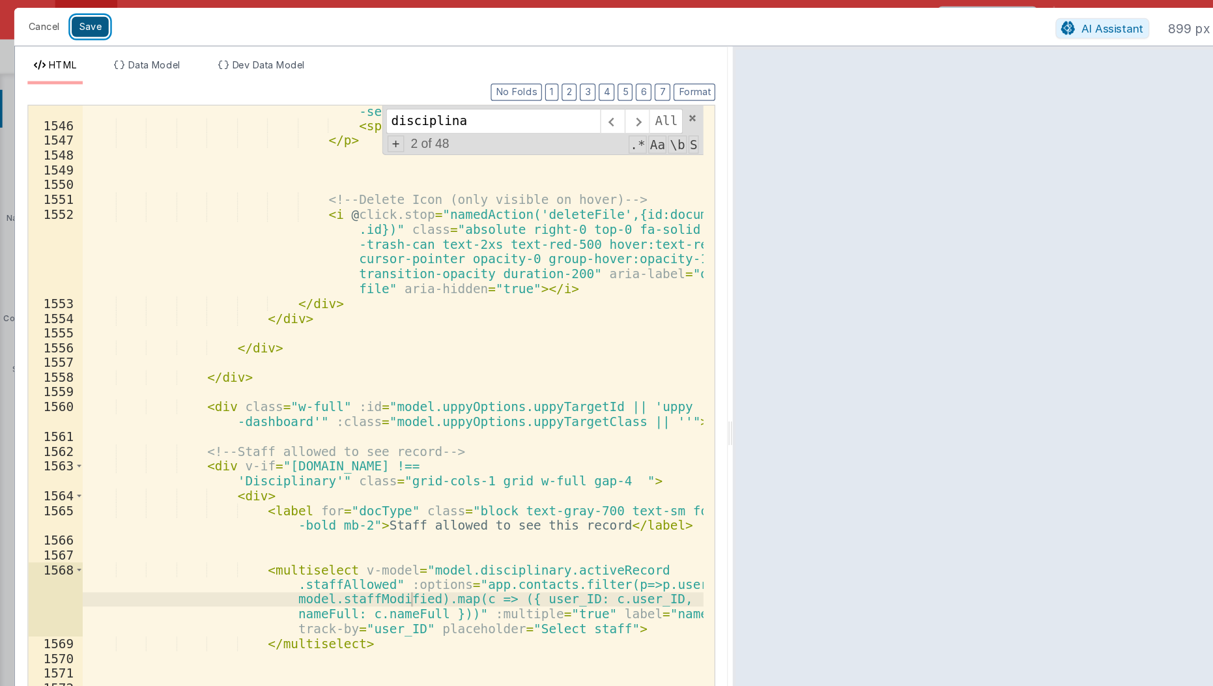
click at [72, 21] on button "Save" at bounding box center [74, 22] width 31 height 17
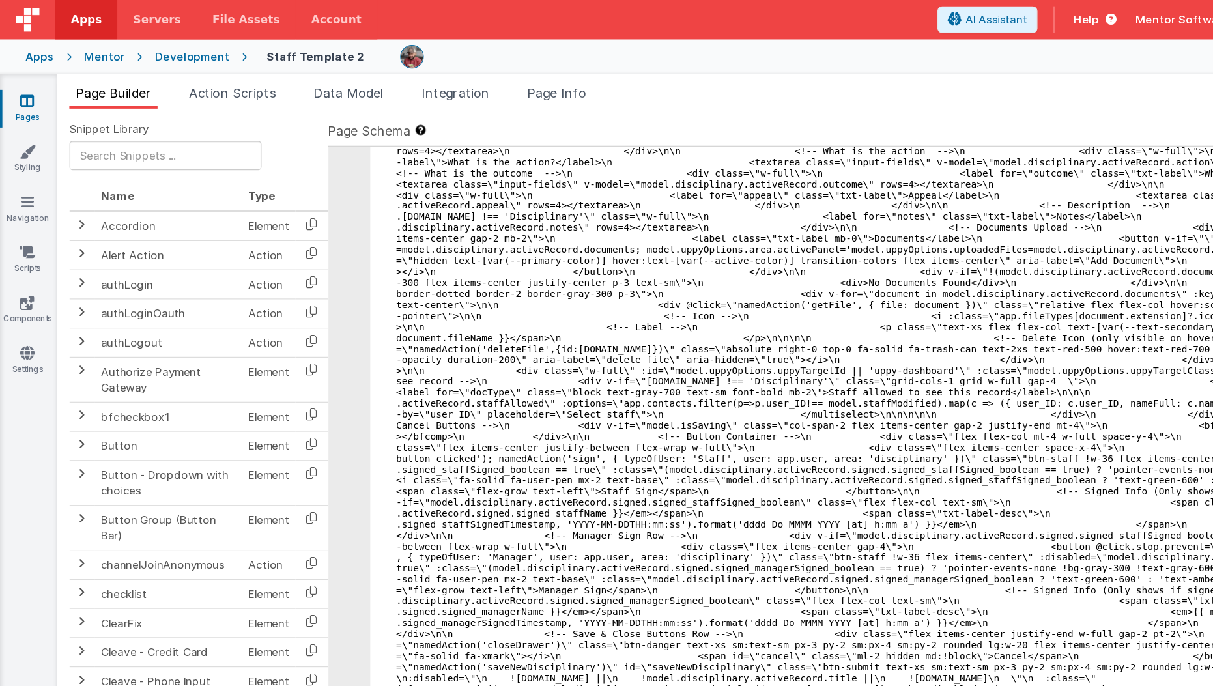
scroll to position [7136, 0]
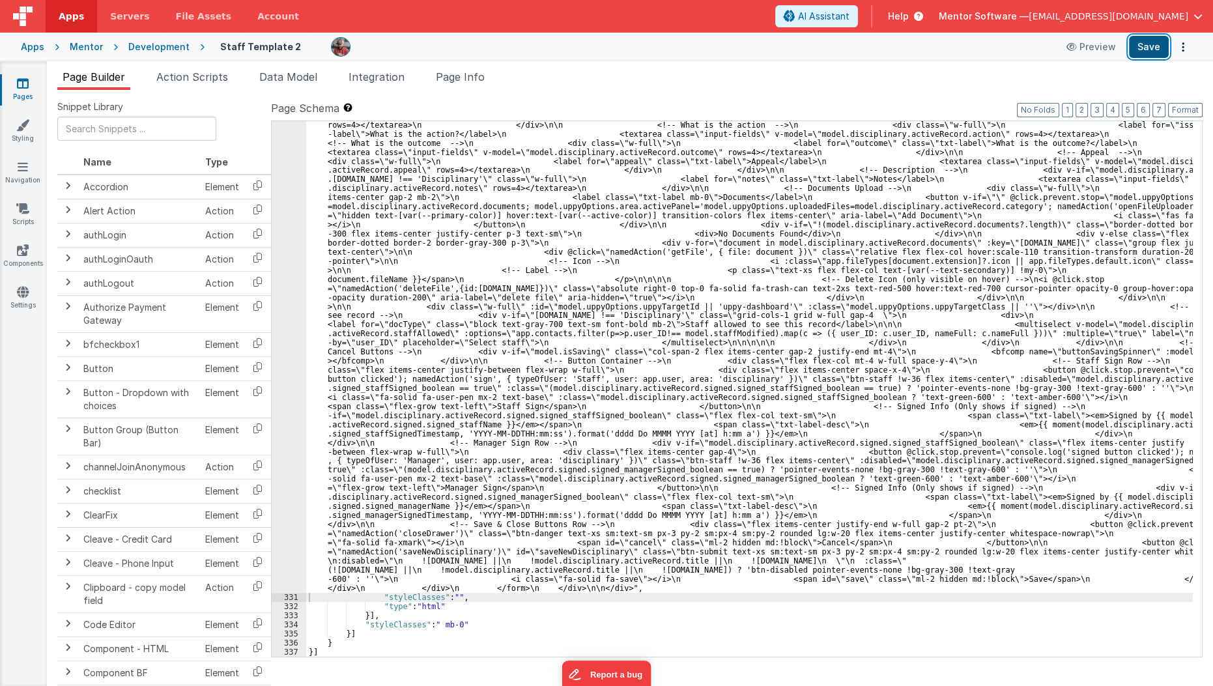
click at [1142, 50] on button "Save" at bounding box center [1149, 47] width 40 height 22
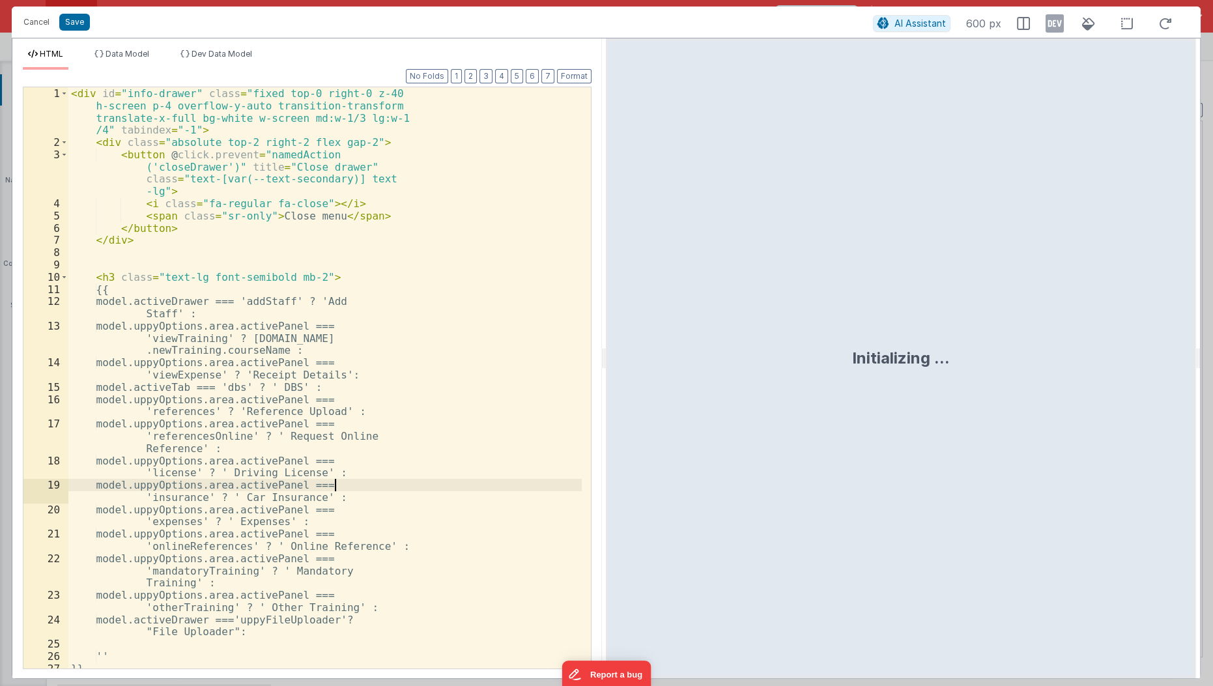
click at [389, 486] on div "< div id = "info-drawer" class = "fixed top-0 right-0 z-40 h-screen p-4 overflo…" at bounding box center [324, 409] width 513 height 644
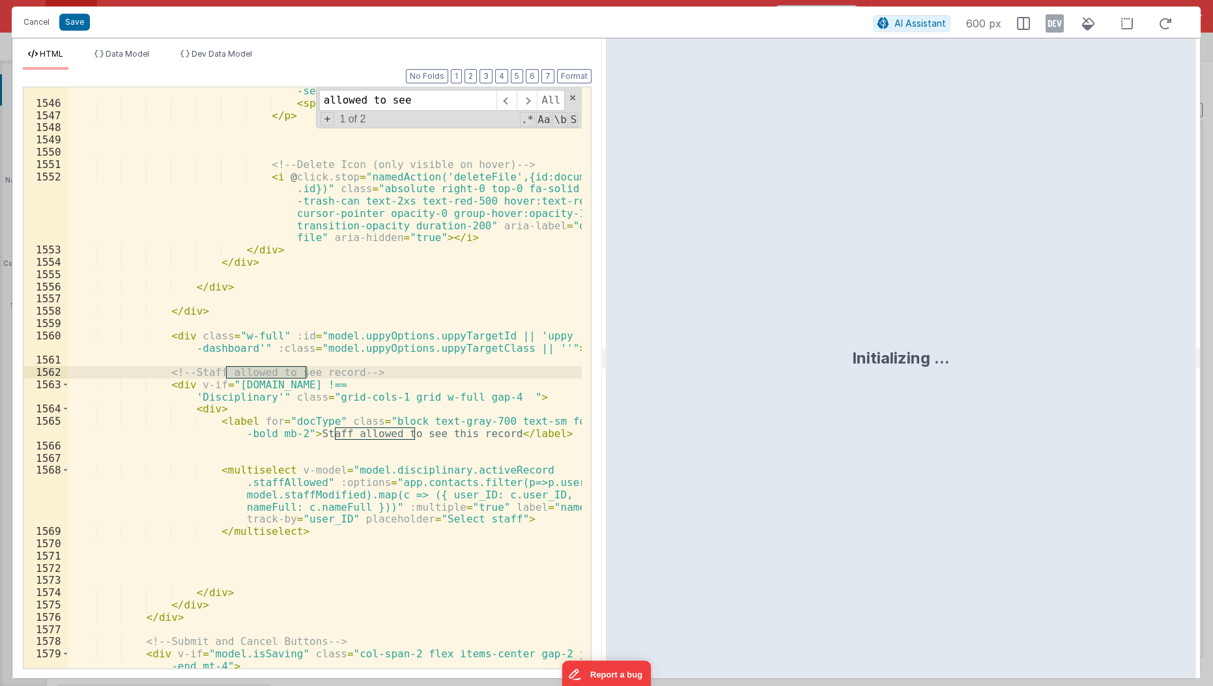
scroll to position [19846, 0]
type input "allowed to see"
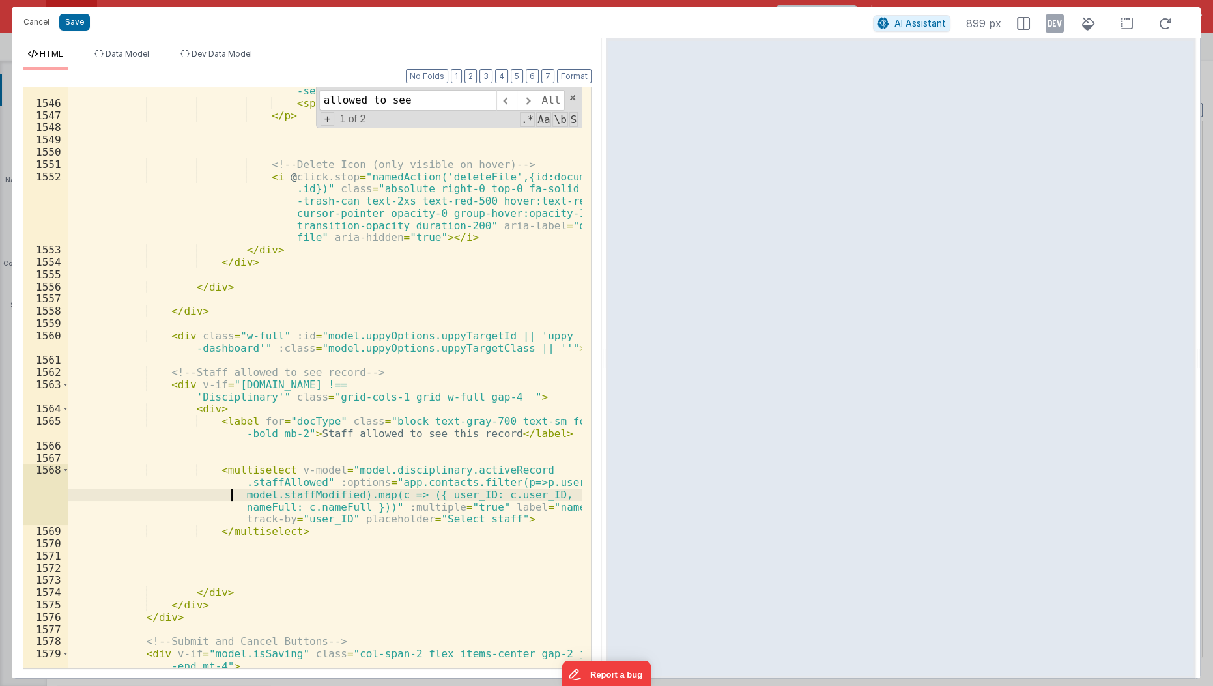
click at [212, 496] on div "< p class = "text-xs flex flex-col text-[var(--text -secondary)] !my-0" > < spa…" at bounding box center [325, 381] width 515 height 619
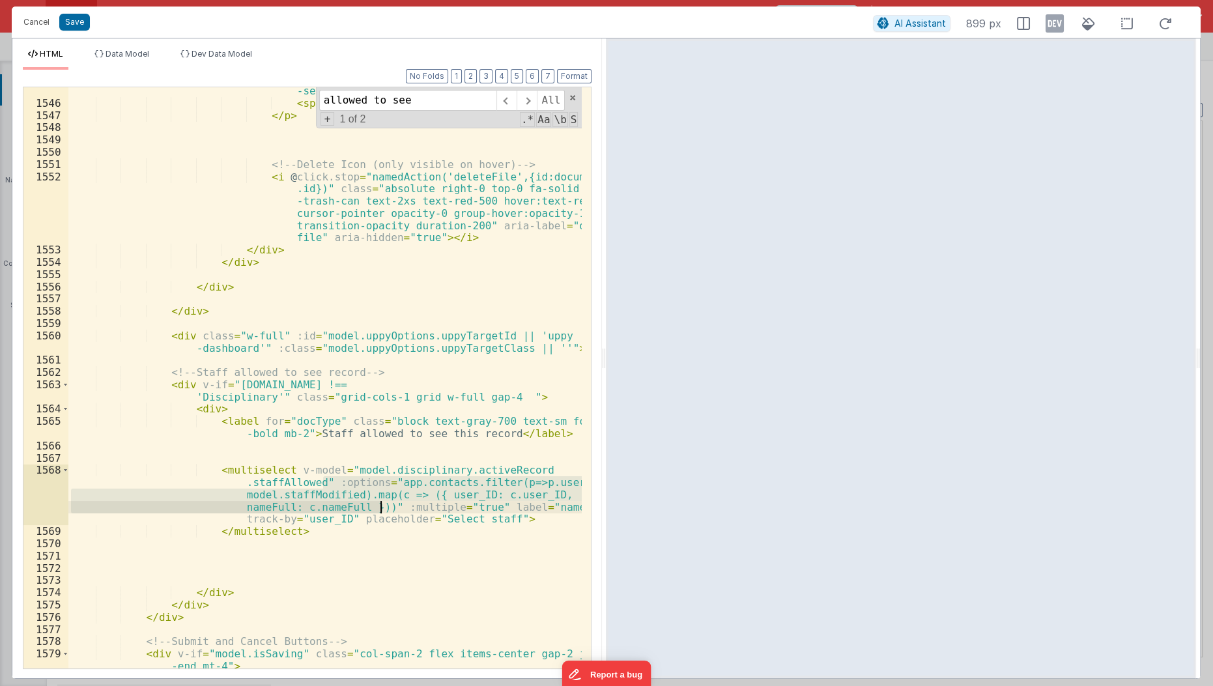
drag, startPoint x: 322, startPoint y: 481, endPoint x: 380, endPoint y: 506, distance: 63.3
click at [380, 506] on div "< p class = "text-xs flex flex-col text-[var(--text -secondary)] !my-0" > < spa…" at bounding box center [325, 381] width 515 height 619
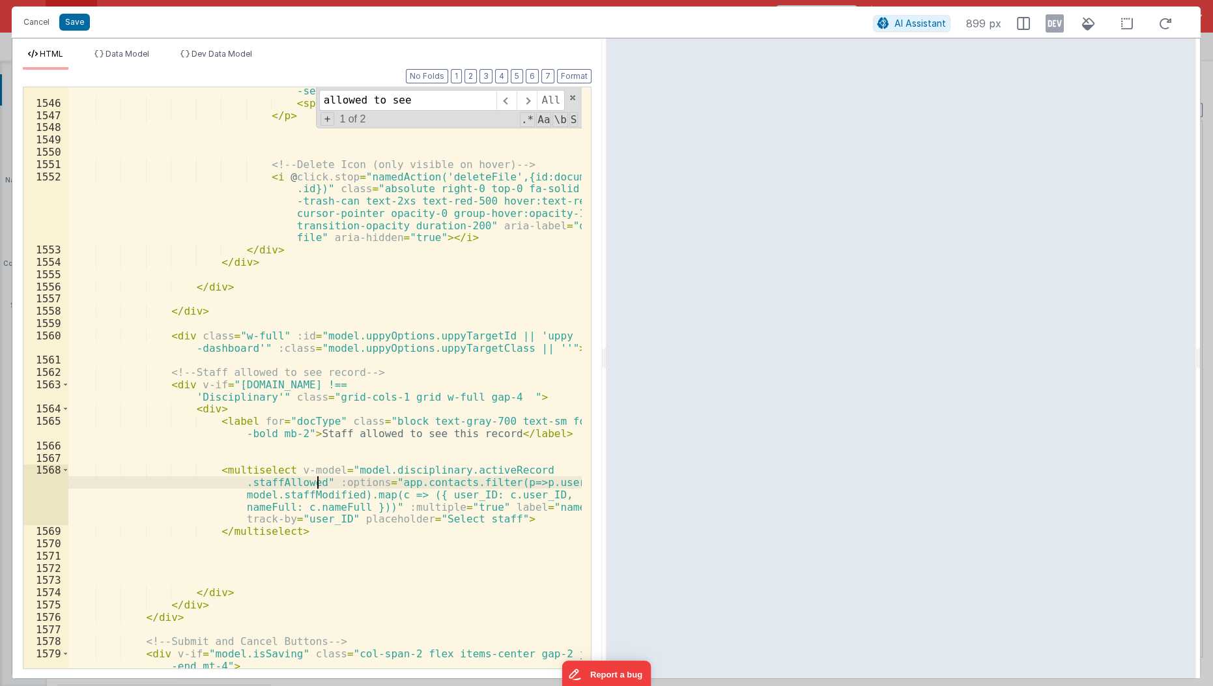
click at [315, 480] on div "< p class = "text-xs flex flex-col text-[var(--text -secondary)] !my-0" > < spa…" at bounding box center [325, 381] width 515 height 619
click at [487, 604] on div "< p class = "text-xs flex flex-col text-[var(--text -secondary)] !my-0" > < spa…" at bounding box center [325, 381] width 515 height 619
click at [35, 21] on button "Cancel" at bounding box center [36, 22] width 39 height 18
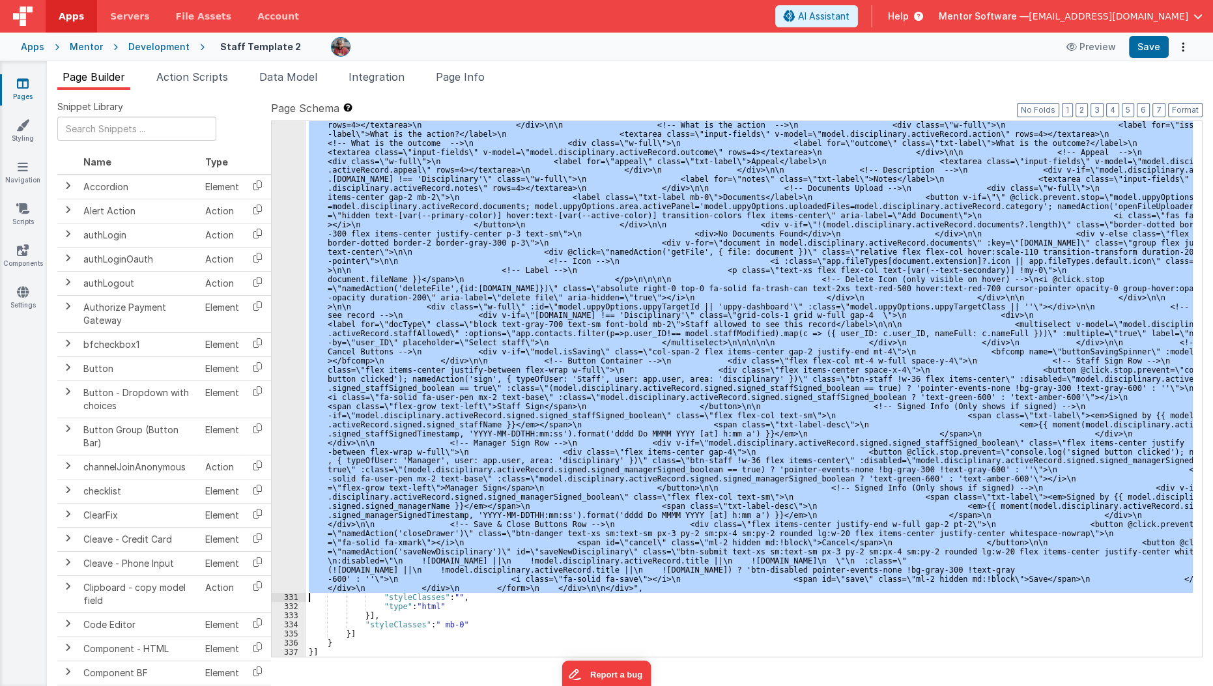
click at [432, 367] on div ""html" : "<div id= \" info-drawer \" class= \" fixed top-0 right-0 z-40 h-scree…" at bounding box center [749, 388] width 886 height 535
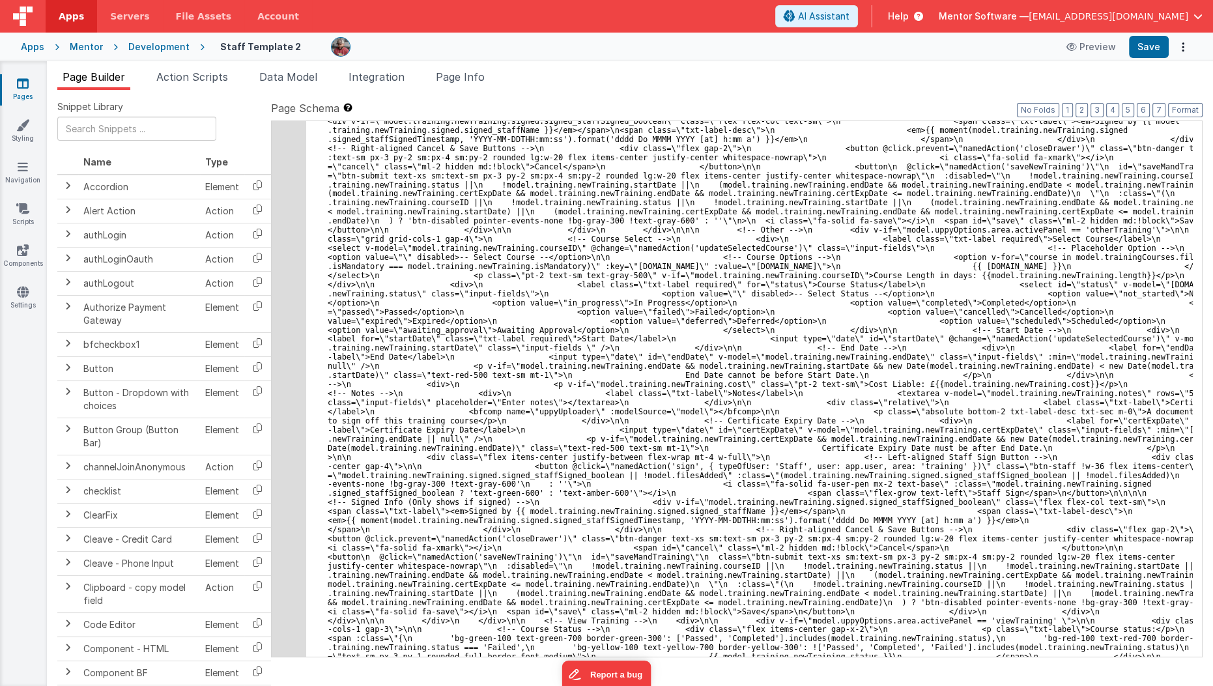
scroll to position [5731, 0]
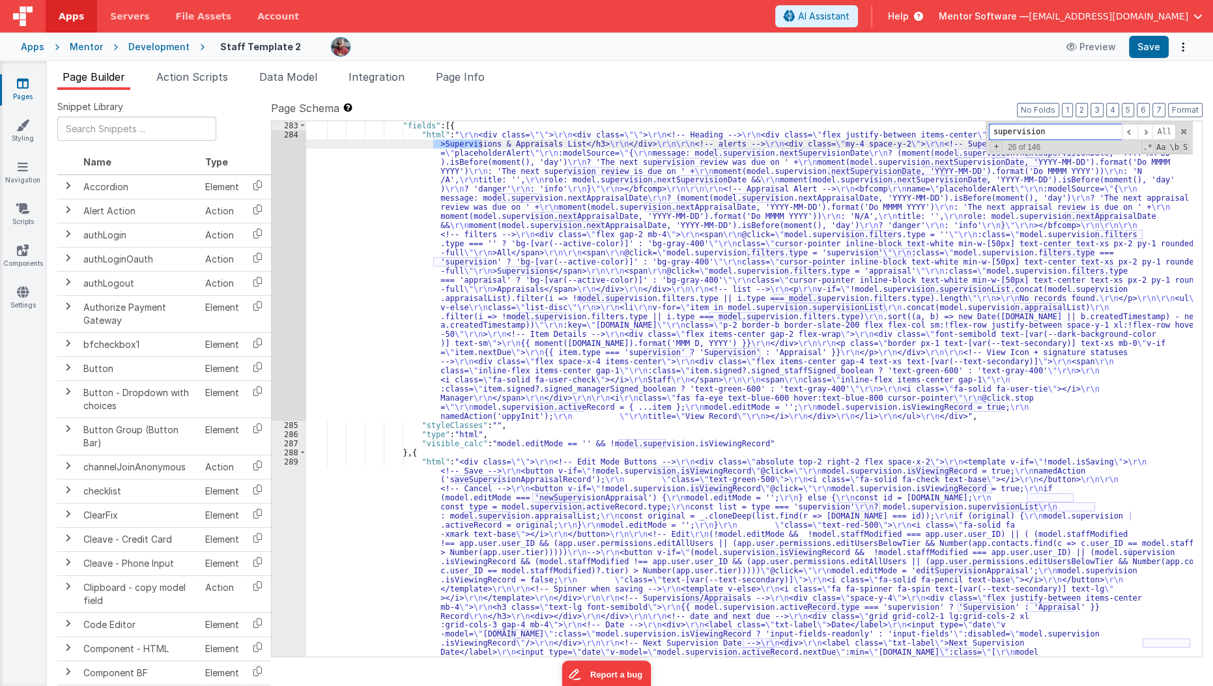
scroll to position [5719, 0]
type input "supervision"
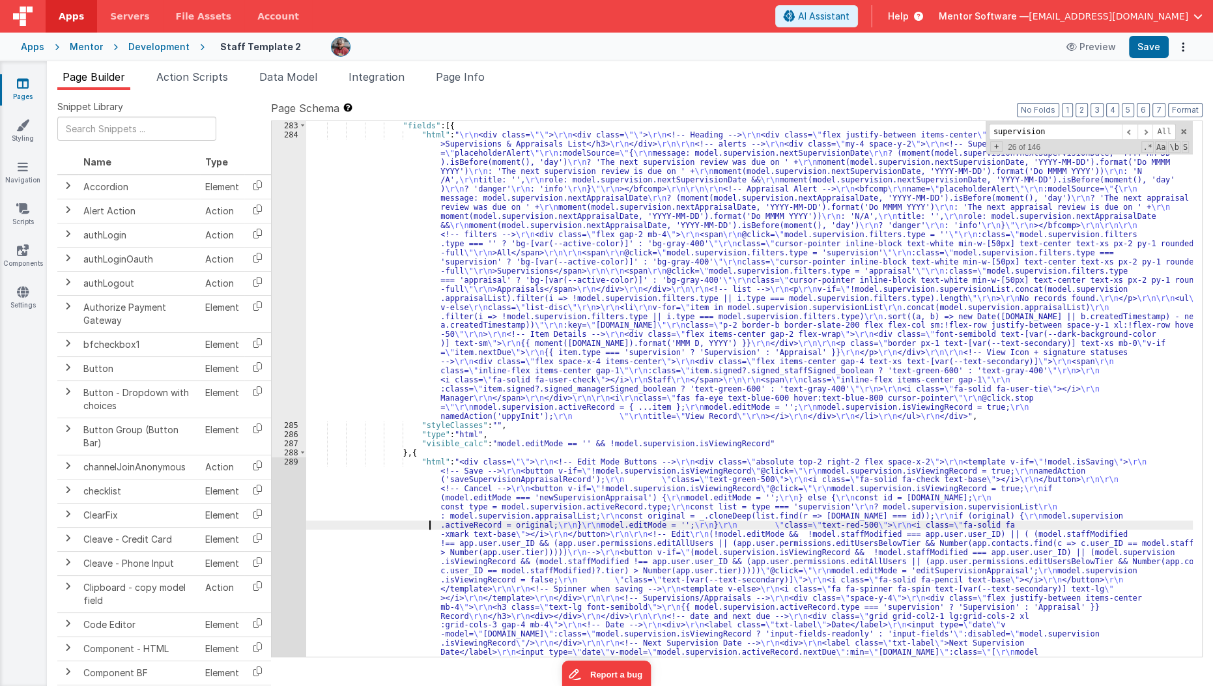
click at [383, 524] on div ""fields" : [{ "html" : " \r\n <div class= \"\" > \r\n <div class= \"\" > \r\n <…" at bounding box center [749, 606] width 887 height 971
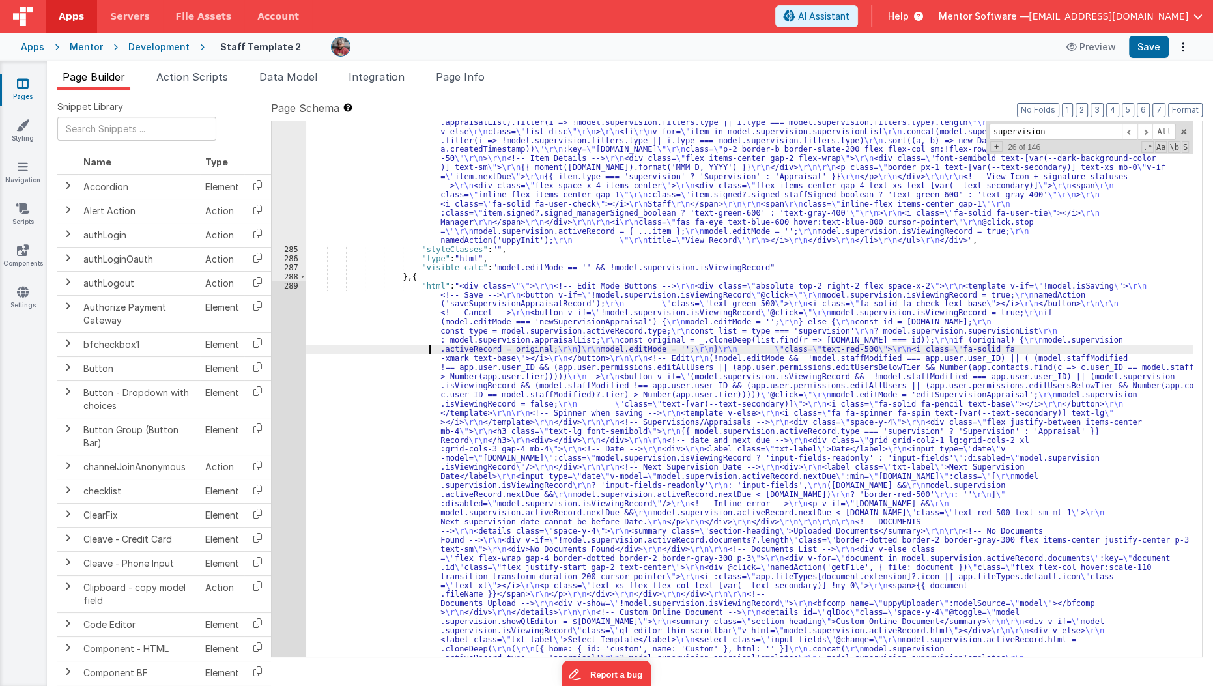
scroll to position [5896, 0]
click at [383, 524] on div ""html" : " \r\n <div class= \"\" > \r\n <div class= \"\" > \r\n <!-- Heading --…" at bounding box center [749, 580] width 887 height 1253
click at [293, 536] on div "289" at bounding box center [289, 494] width 35 height 427
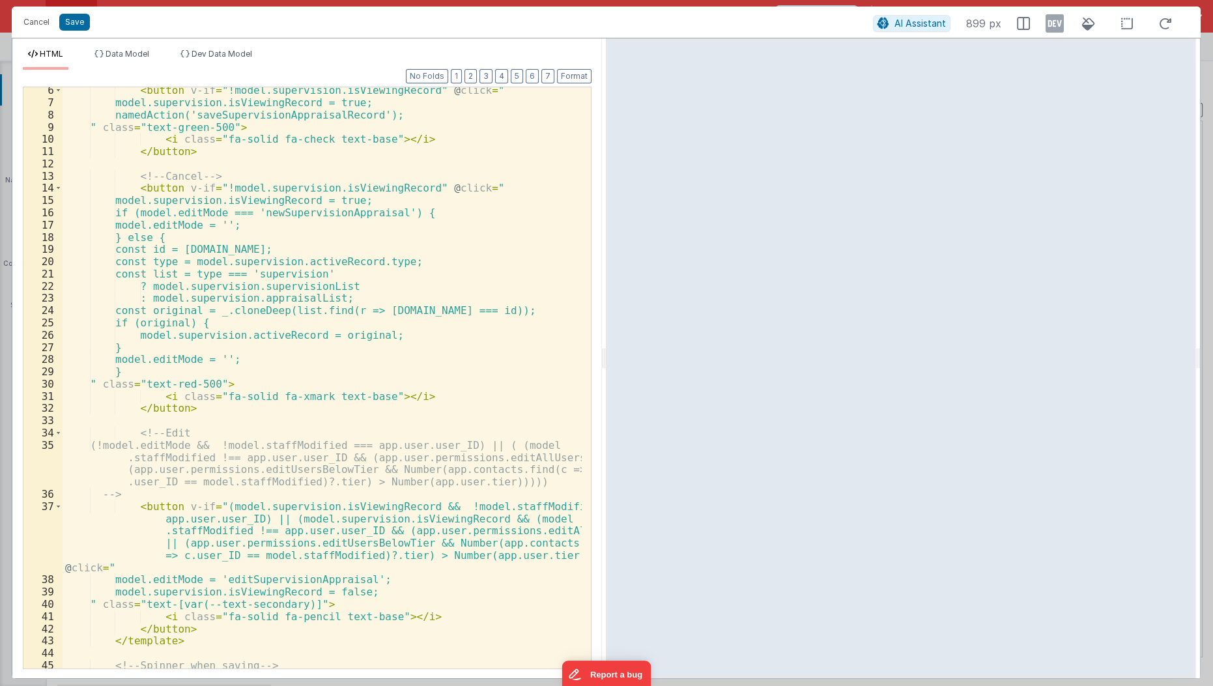
scroll to position [64, 0]
click at [216, 504] on div "< button v-if = "!model.supervision.isViewingRecord" @ click = " model.supervis…" at bounding box center [323, 387] width 520 height 607
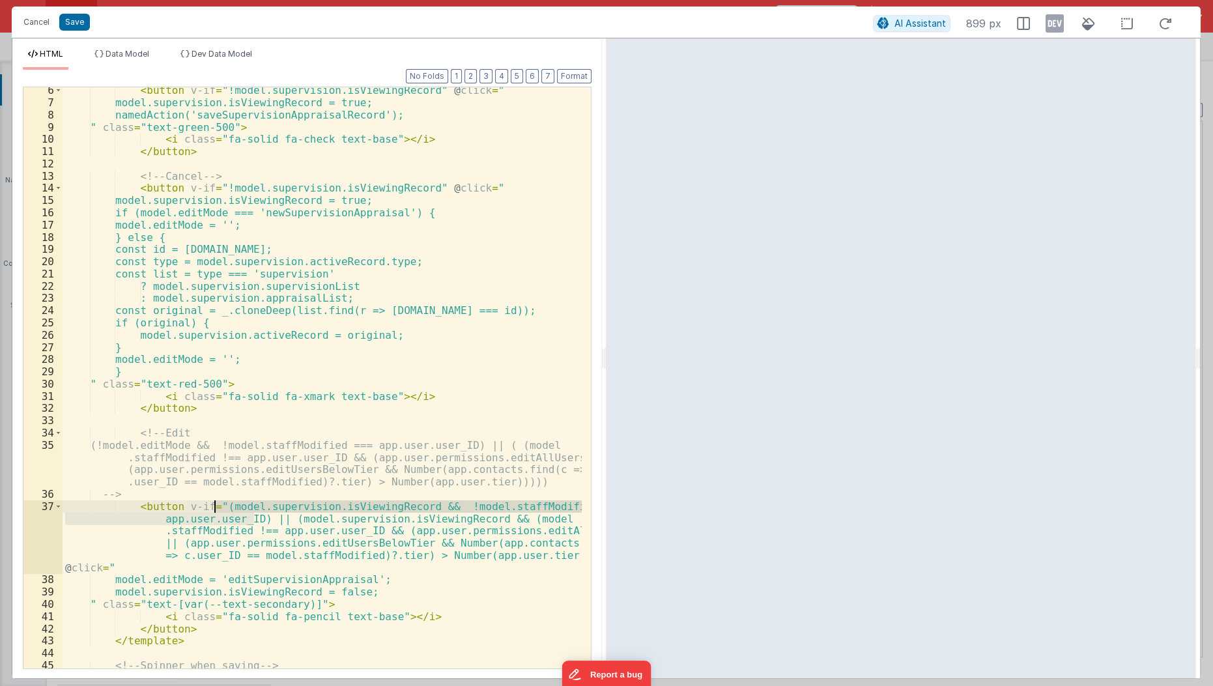
click at [216, 504] on div "< button v-if = "!model.supervision.isViewingRecord" @ click = " model.supervis…" at bounding box center [322, 377] width 519 height 581
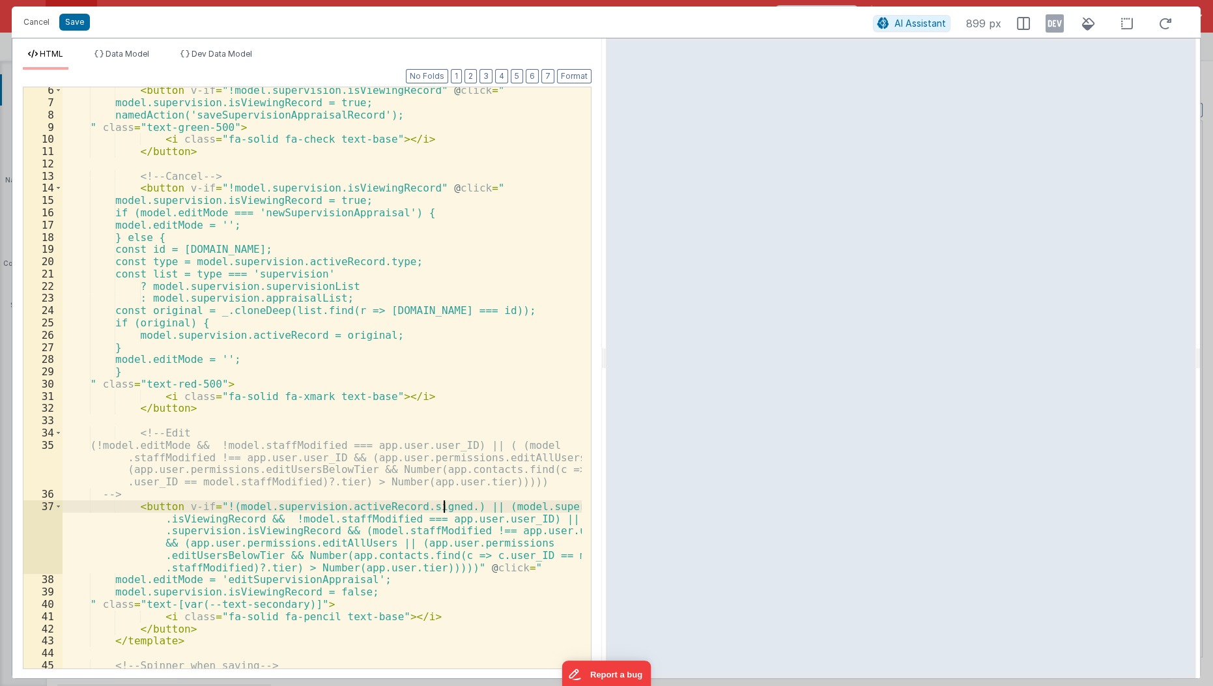
paste textarea
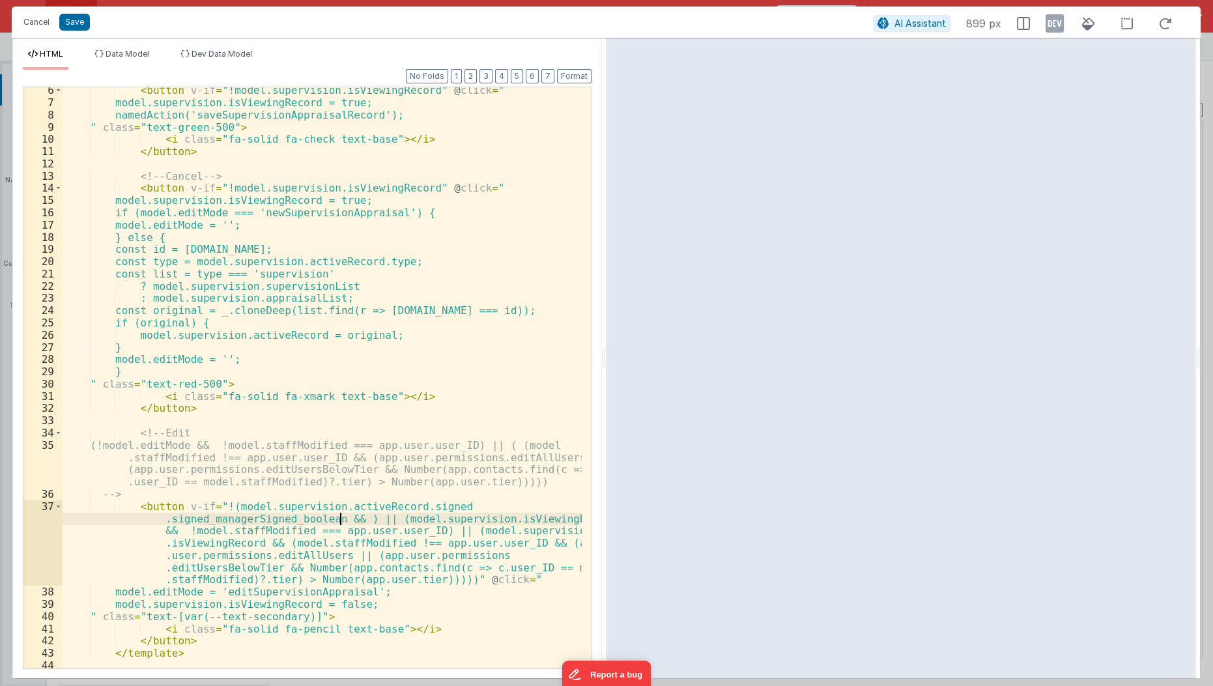
paste textarea
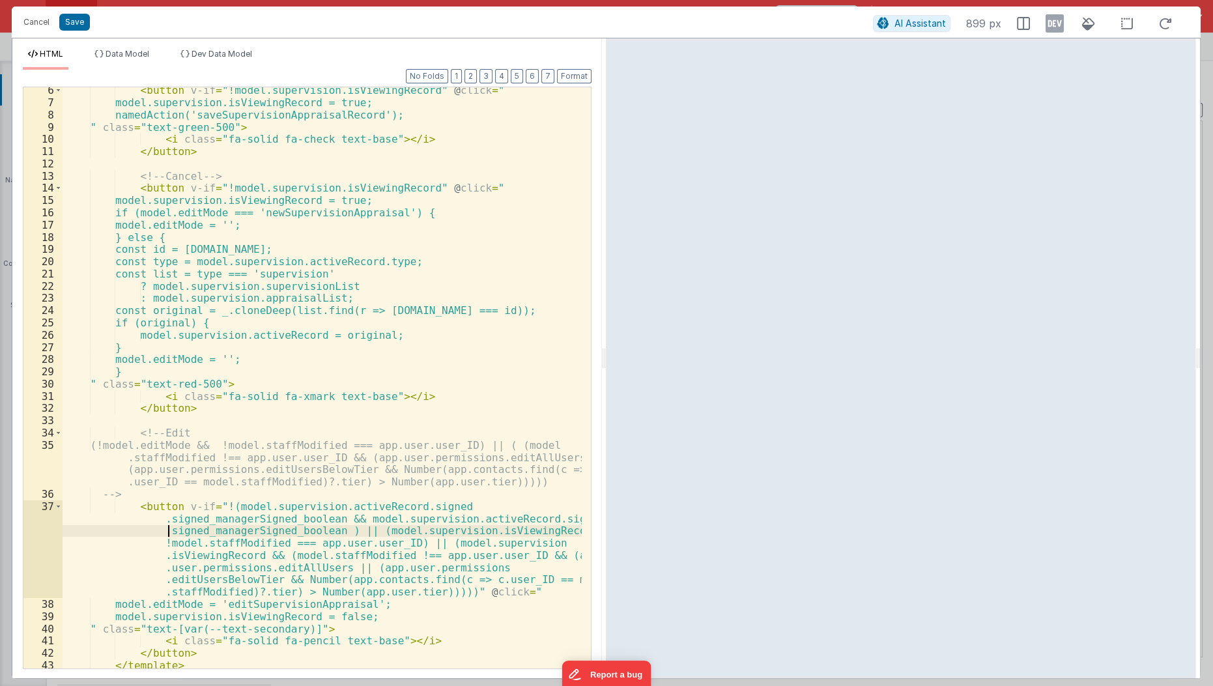
click at [167, 530] on div "< button v-if = "!model.supervision.isViewingRecord" @ click = " model.supervis…" at bounding box center [323, 387] width 520 height 607
click at [72, 21] on button "Save" at bounding box center [74, 22] width 31 height 17
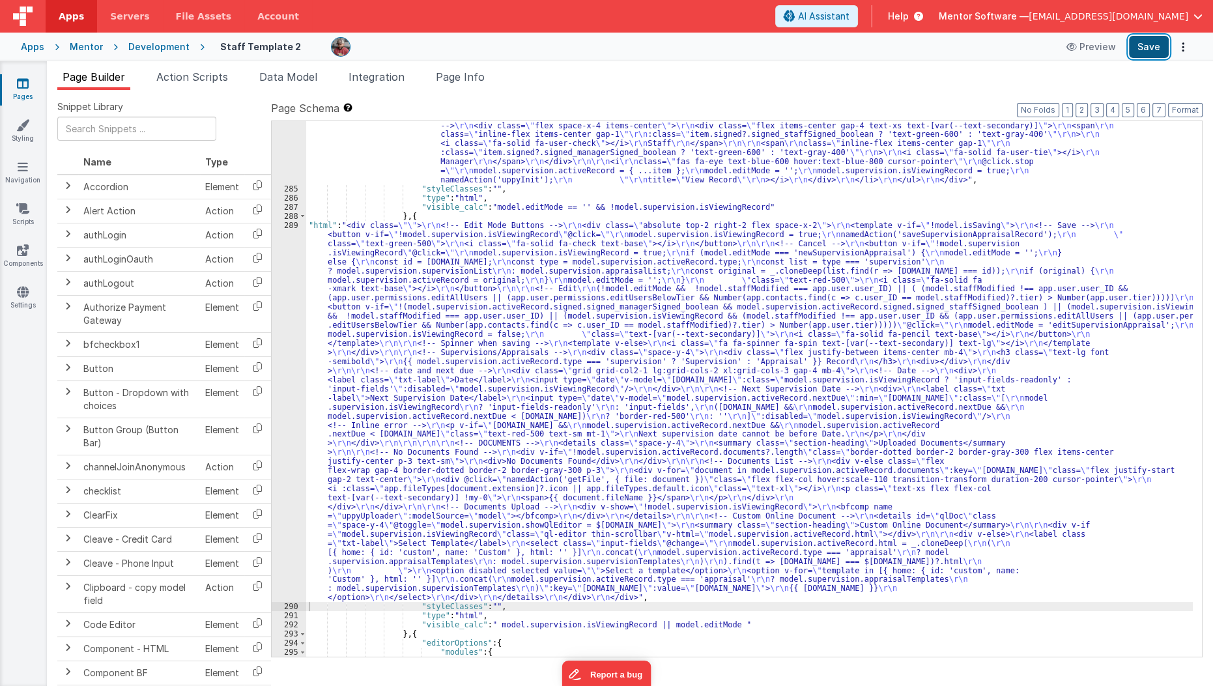
click at [1148, 51] on button "Save" at bounding box center [1149, 47] width 40 height 22
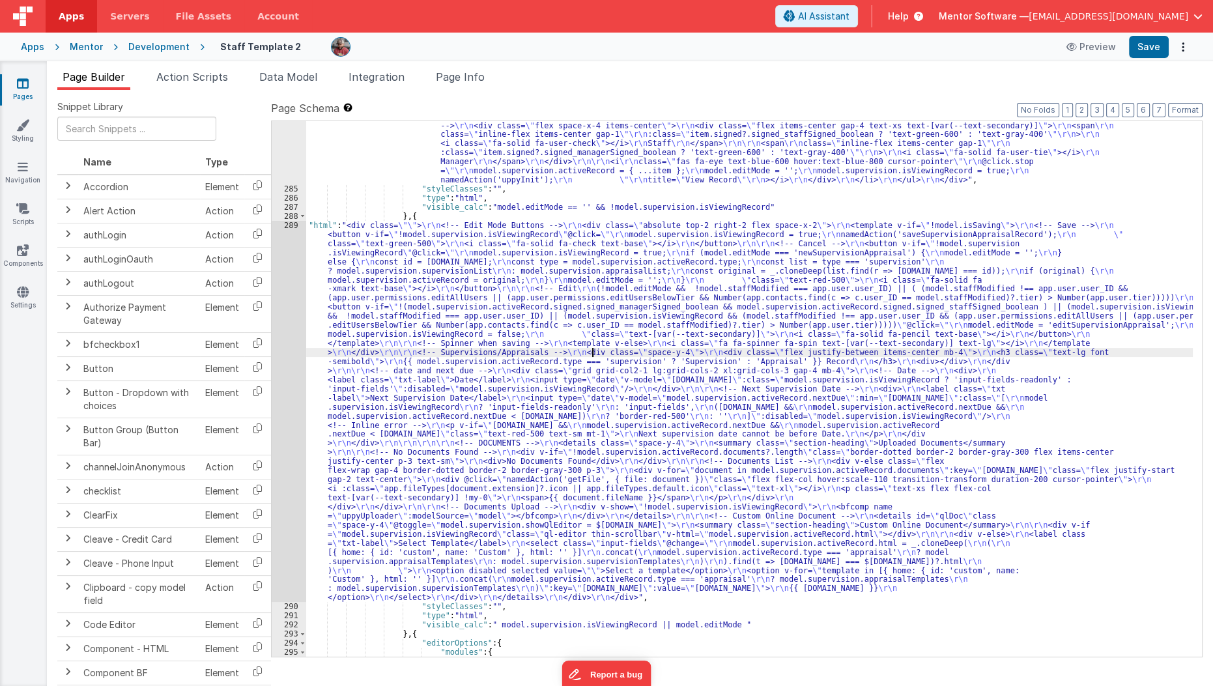
click at [592, 355] on div ""html" : " \r\n <div class= \"\" > \r\n <div class= \"\" > \r\n <!-- Heading --…" at bounding box center [749, 311] width 887 height 835
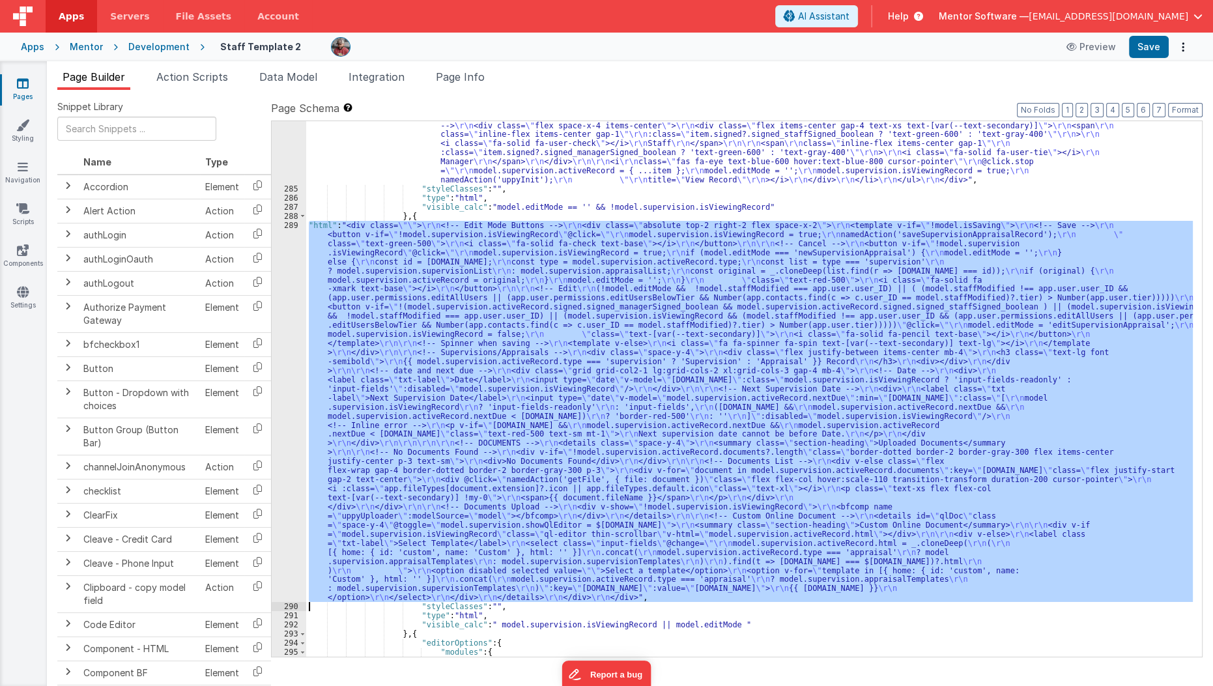
click at [287, 419] on div "289" at bounding box center [289, 411] width 35 height 381
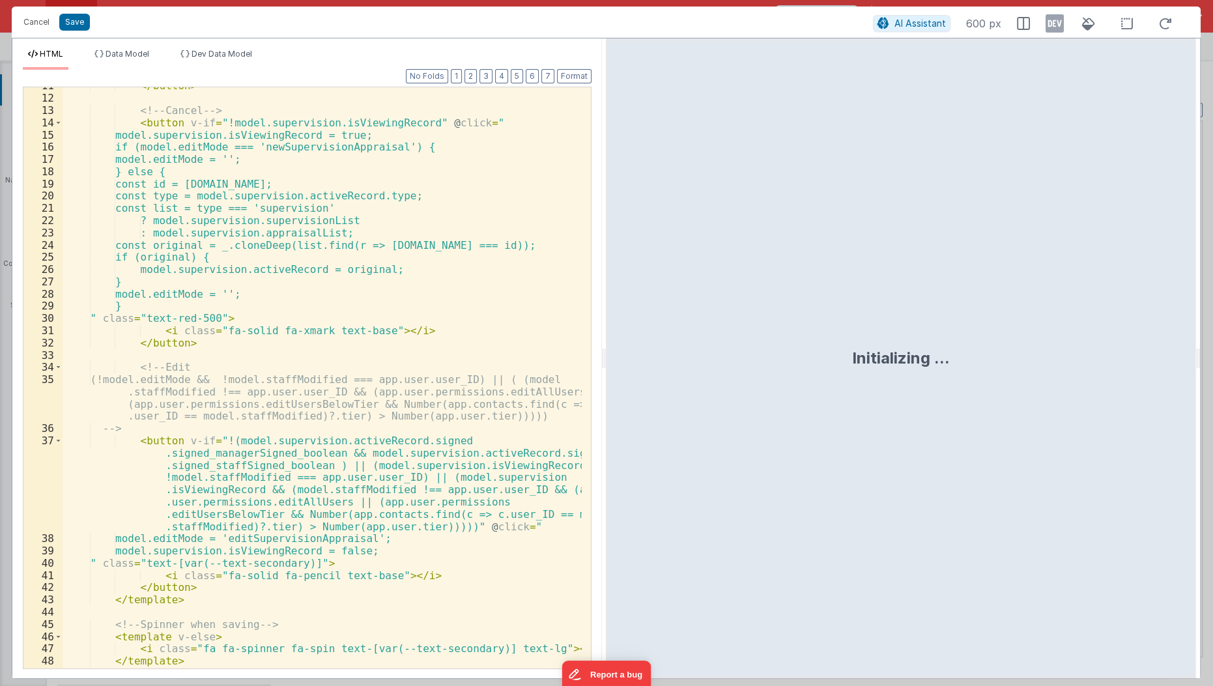
scroll to position [165, 0]
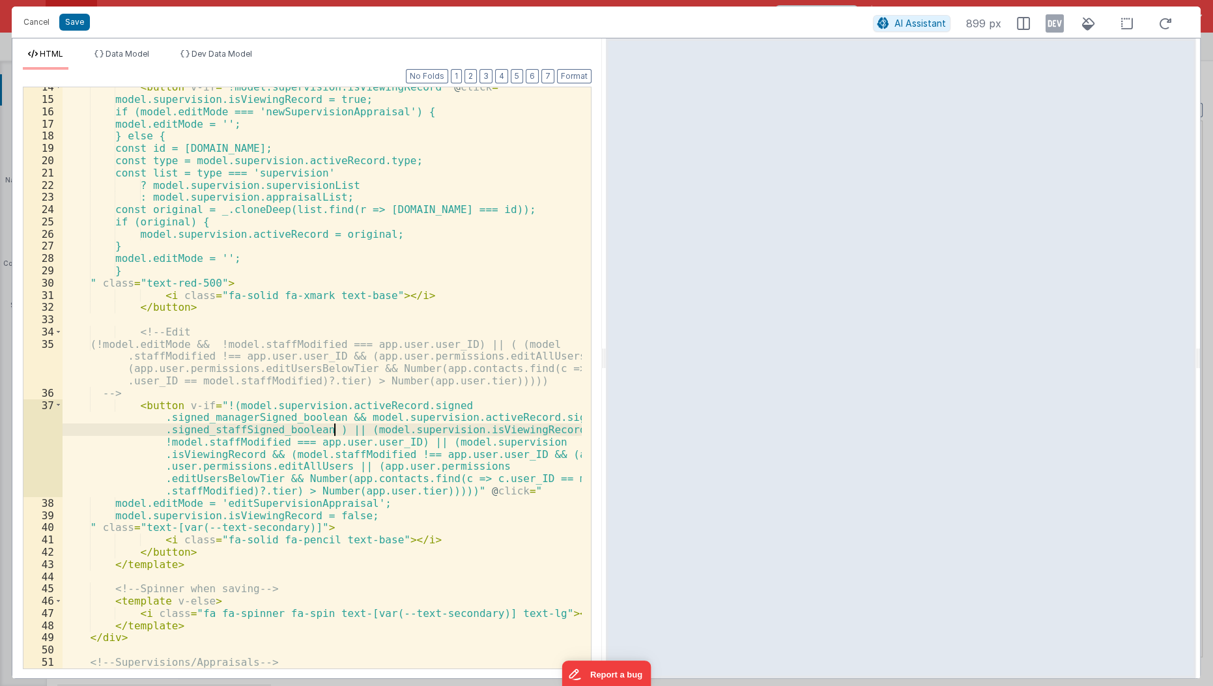
click at [333, 426] on div "< button v-if = "!model.supervision.isViewingRecord" @ click = " model.supervis…" at bounding box center [323, 384] width 520 height 607
click at [68, 26] on button "Save" at bounding box center [74, 22] width 31 height 17
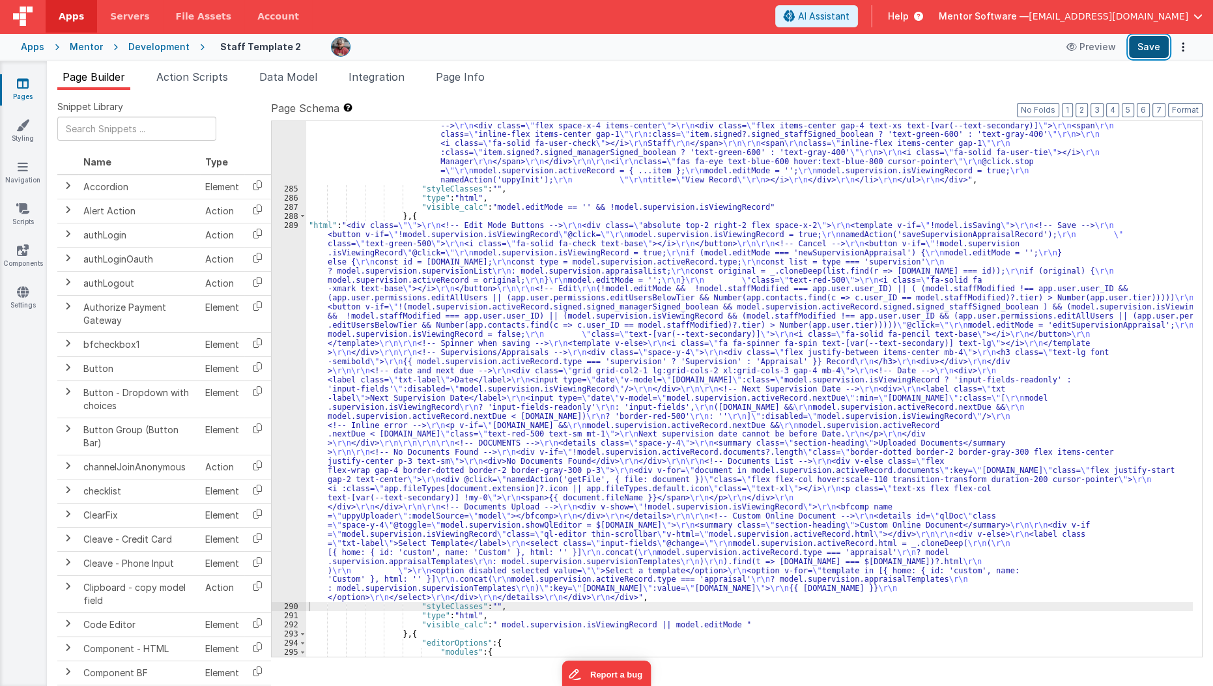
click at [1133, 51] on button "Save" at bounding box center [1149, 47] width 40 height 22
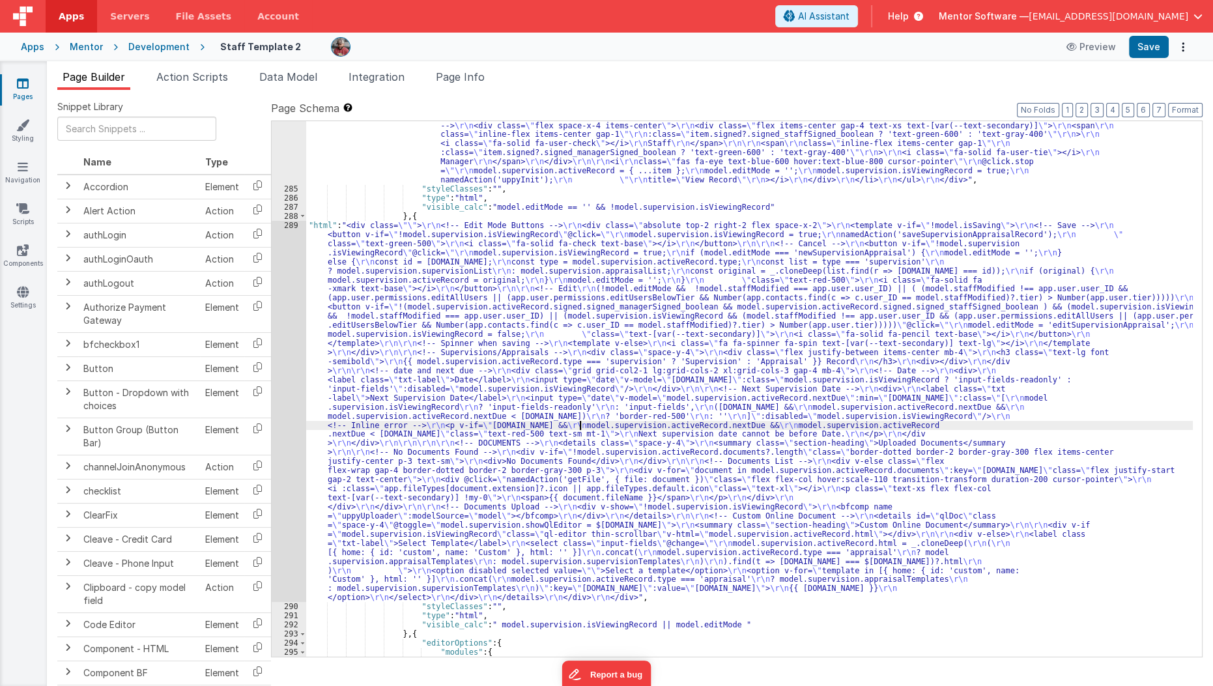
click at [579, 426] on div ""html" : " \r\n <div class= \"\" > \r\n <div class= \"\" > \r\n <!-- Heading --…" at bounding box center [749, 311] width 887 height 835
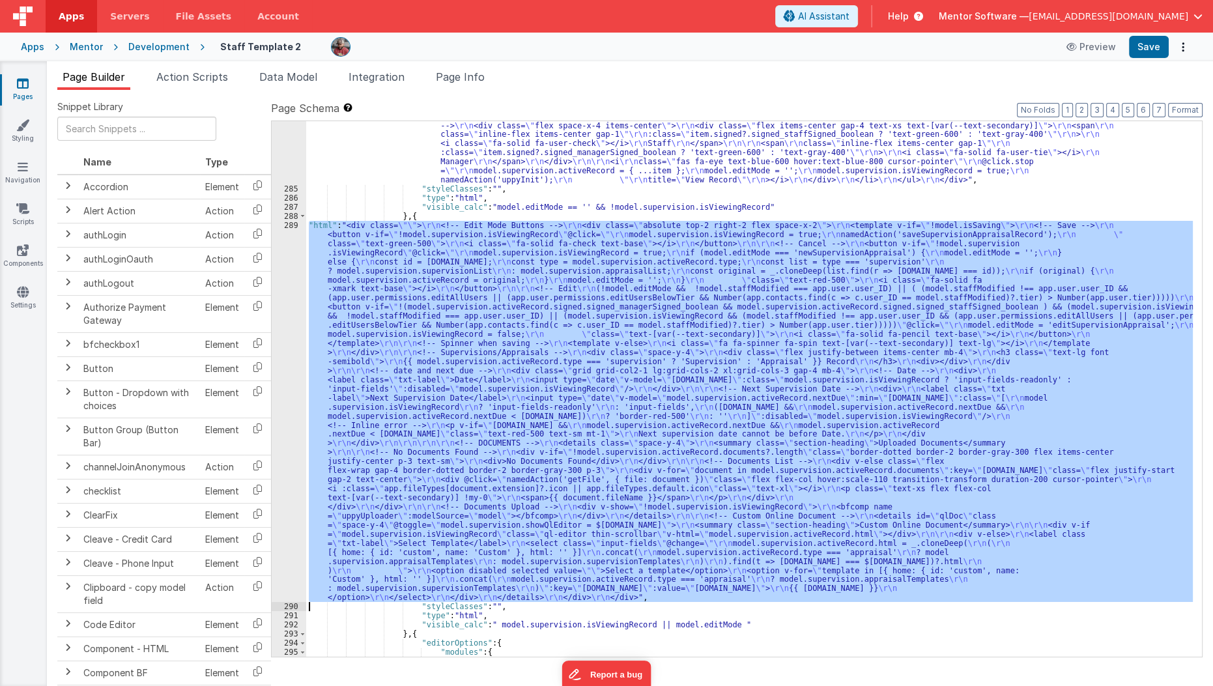
click at [289, 440] on div "289" at bounding box center [289, 411] width 35 height 381
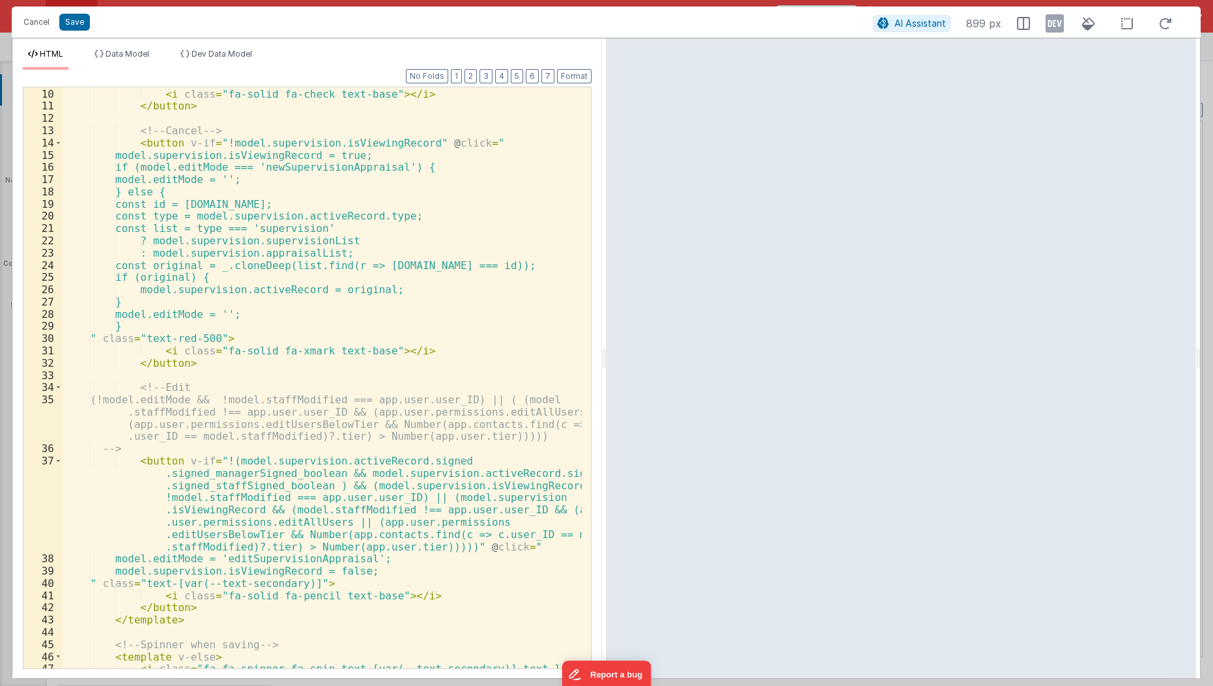
scroll to position [109, 0]
click at [308, 484] on div "" class = "text-green-500" > < i class = "fa-solid fa-check text-base" > </ i >…" at bounding box center [323, 379] width 520 height 607
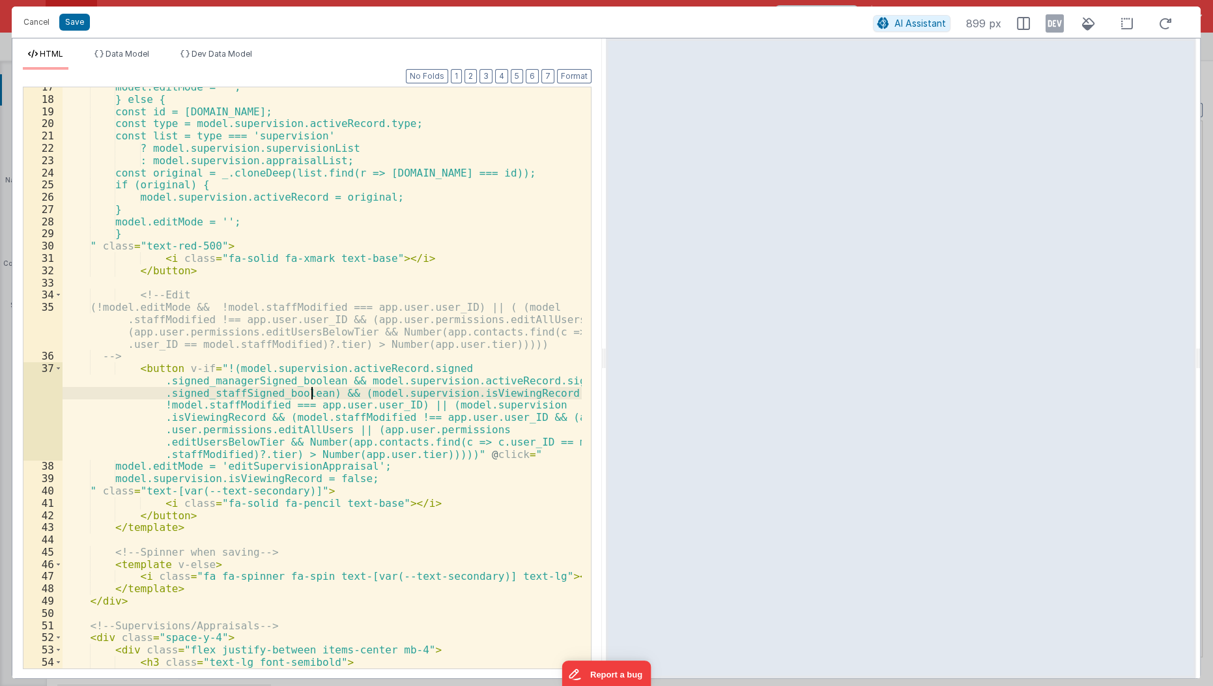
scroll to position [202, 0]
click at [323, 379] on div "model.editMode = ''; } else { const id = [DOMAIN_NAME]; const type = model.supe…" at bounding box center [323, 390] width 520 height 619
click at [229, 367] on div "model.editMode = ''; } else { const id = [DOMAIN_NAME]; const type = model.supe…" at bounding box center [323, 390] width 520 height 619
click at [244, 495] on div "model.editMode = ''; } else { const id = [DOMAIN_NAME]; const type = model.supe…" at bounding box center [323, 390] width 520 height 619
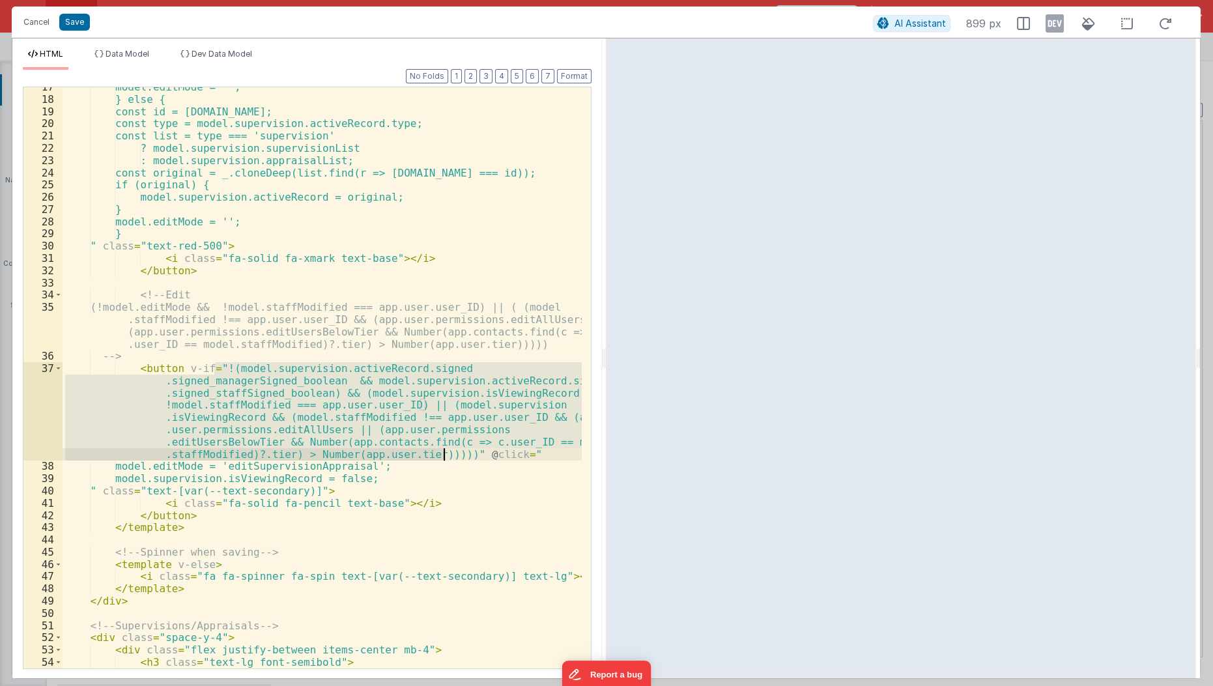
drag, startPoint x: 213, startPoint y: 368, endPoint x: 446, endPoint y: 449, distance: 246.8
click at [446, 449] on div "model.editMode = ''; } else { const id = [DOMAIN_NAME]; const type = model.supe…" at bounding box center [323, 390] width 520 height 619
click at [339, 393] on div "model.editMode = ''; } else { const id = [DOMAIN_NAME]; const type = model.supe…" at bounding box center [322, 377] width 519 height 581
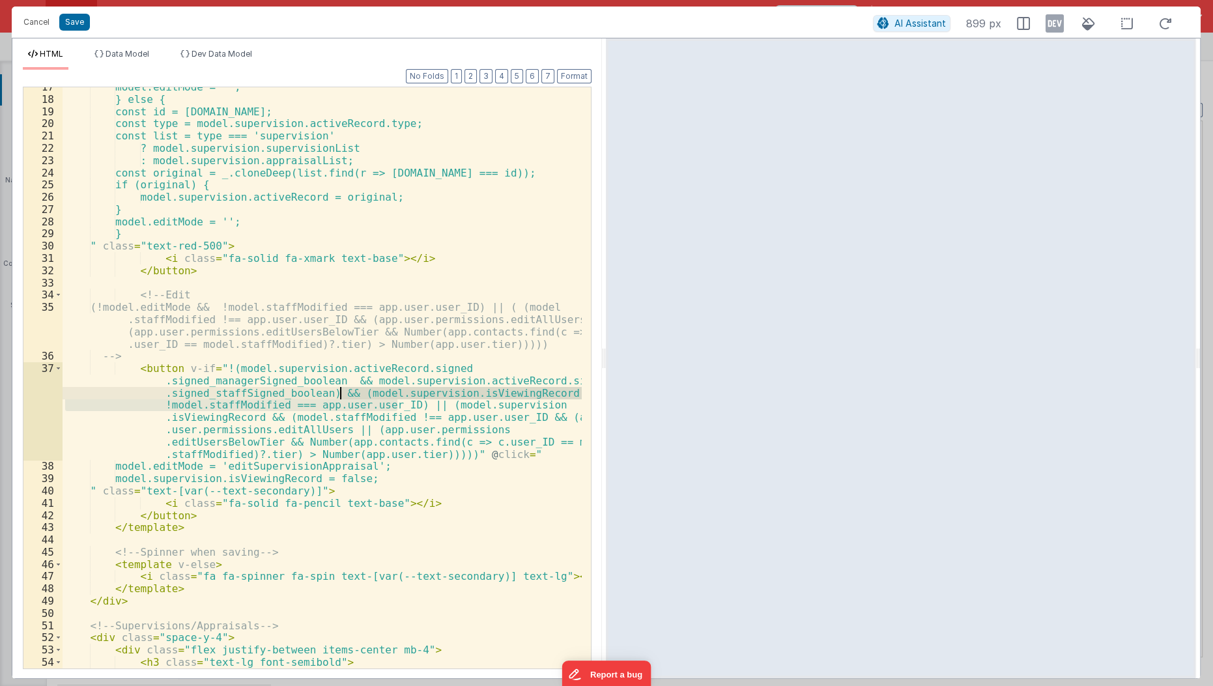
click at [339, 393] on div "model.editMode = ''; } else { const id = [DOMAIN_NAME]; const type = model.supe…" at bounding box center [323, 390] width 520 height 619
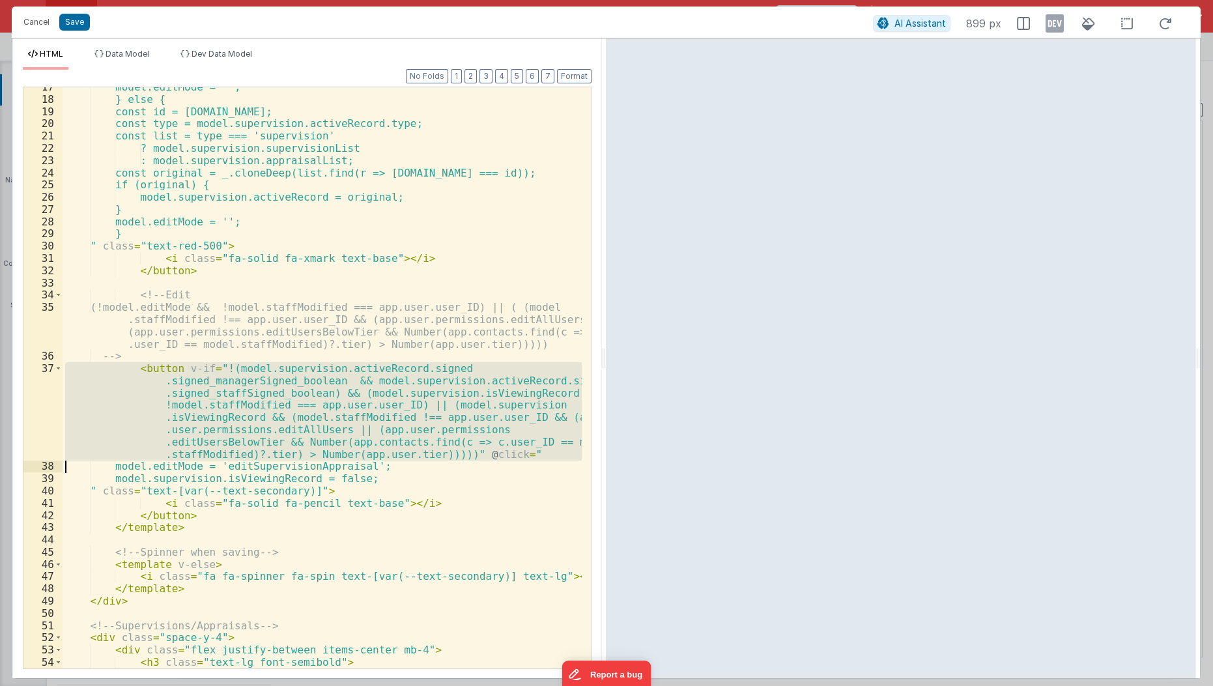
click at [339, 393] on div "model.editMode = ''; } else { const id = [DOMAIN_NAME]; const type = model.supe…" at bounding box center [323, 390] width 520 height 619
click at [339, 393] on div "model.editMode = ''; } else { const id = [DOMAIN_NAME]; const type = model.supe…" at bounding box center [322, 377] width 519 height 581
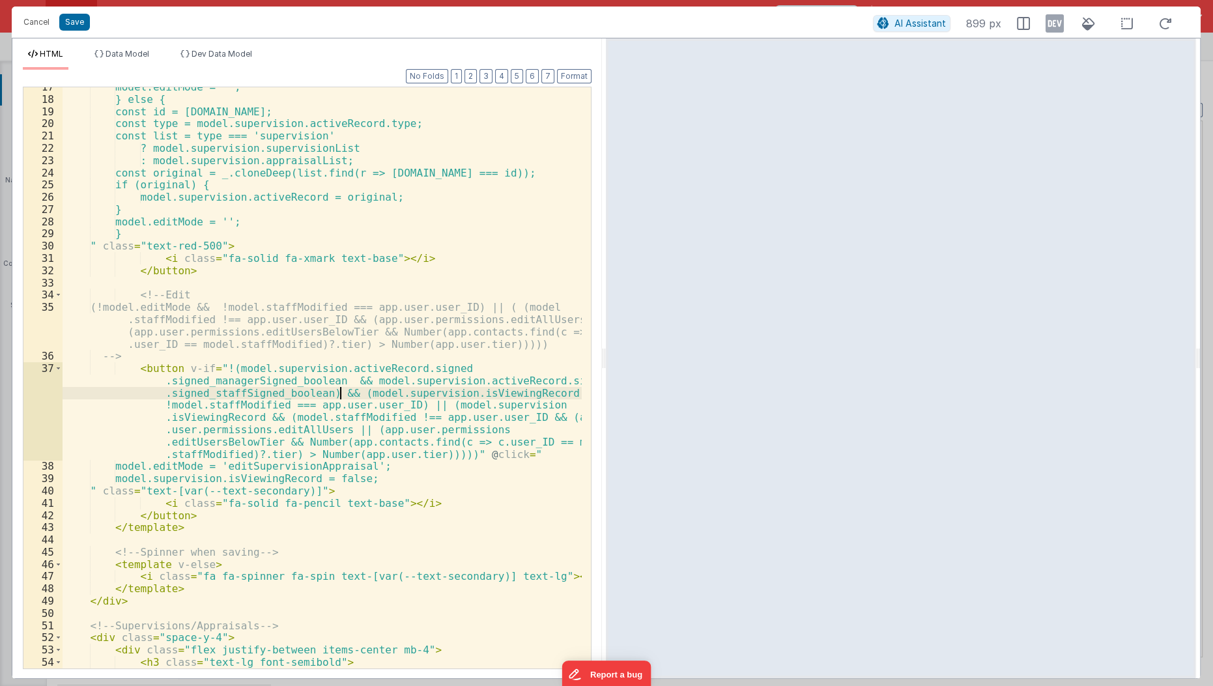
click at [339, 393] on div "model.editMode = ''; } else { const id = [DOMAIN_NAME]; const type = model.supe…" at bounding box center [323, 390] width 520 height 619
click at [339, 393] on div "model.editMode = ''; } else { const id = [DOMAIN_NAME]; const type = model.supe…" at bounding box center [322, 377] width 519 height 581
click at [337, 393] on div "model.editMode = ''; } else { const id = [DOMAIN_NAME]; const type = model.supe…" at bounding box center [323, 390] width 520 height 619
click at [440, 470] on div "model.editMode = ''; } else { const id = [DOMAIN_NAME]; const type = model.supe…" at bounding box center [323, 390] width 520 height 619
click at [529, 418] on div "model.editMode = ''; } else { const id = [DOMAIN_NAME]; const type = model.supe…" at bounding box center [323, 390] width 520 height 619
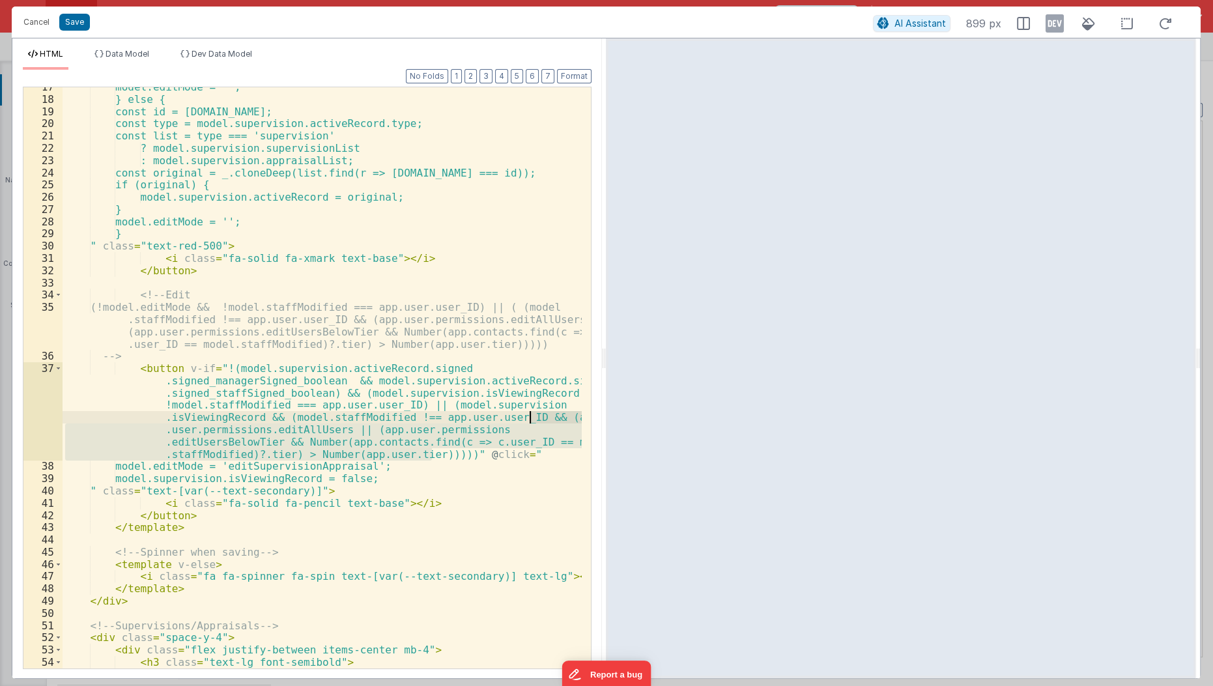
click at [529, 418] on div "model.editMode = ''; } else { const id = [DOMAIN_NAME]; const type = model.supe…" at bounding box center [323, 390] width 520 height 619
click at [529, 418] on div "model.editMode = ''; } else { const id = [DOMAIN_NAME]; const type = model.supe…" at bounding box center [322, 377] width 519 height 581
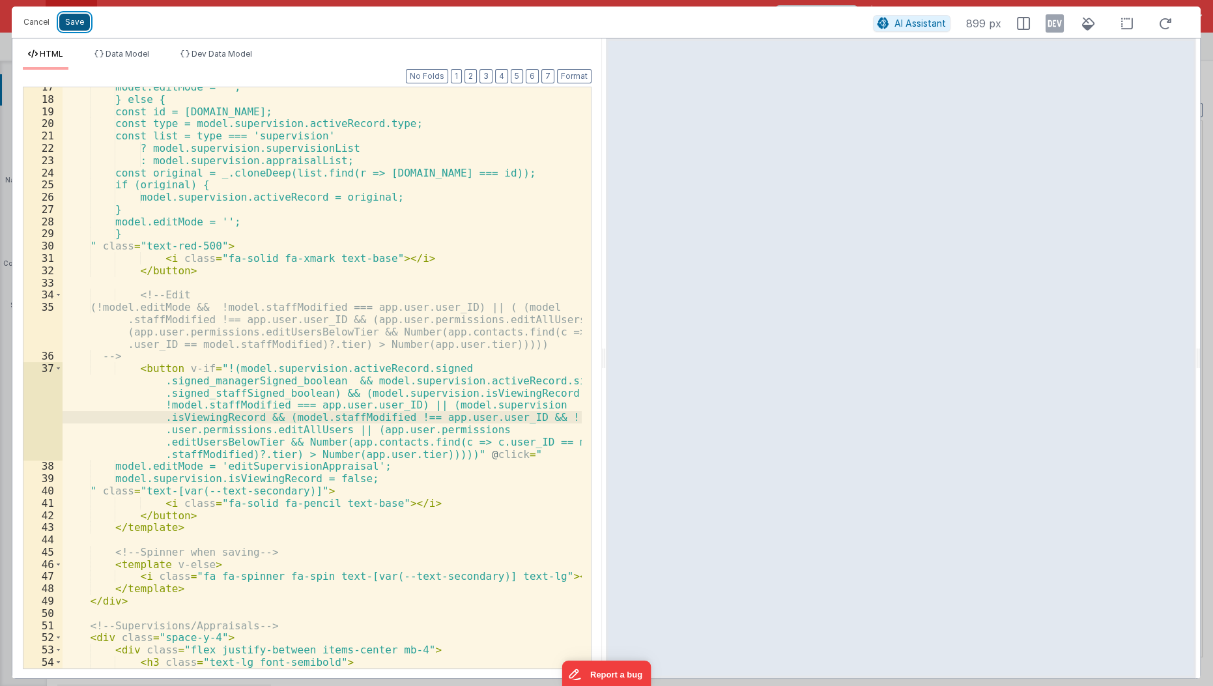
click at [76, 27] on button "Save" at bounding box center [74, 22] width 31 height 17
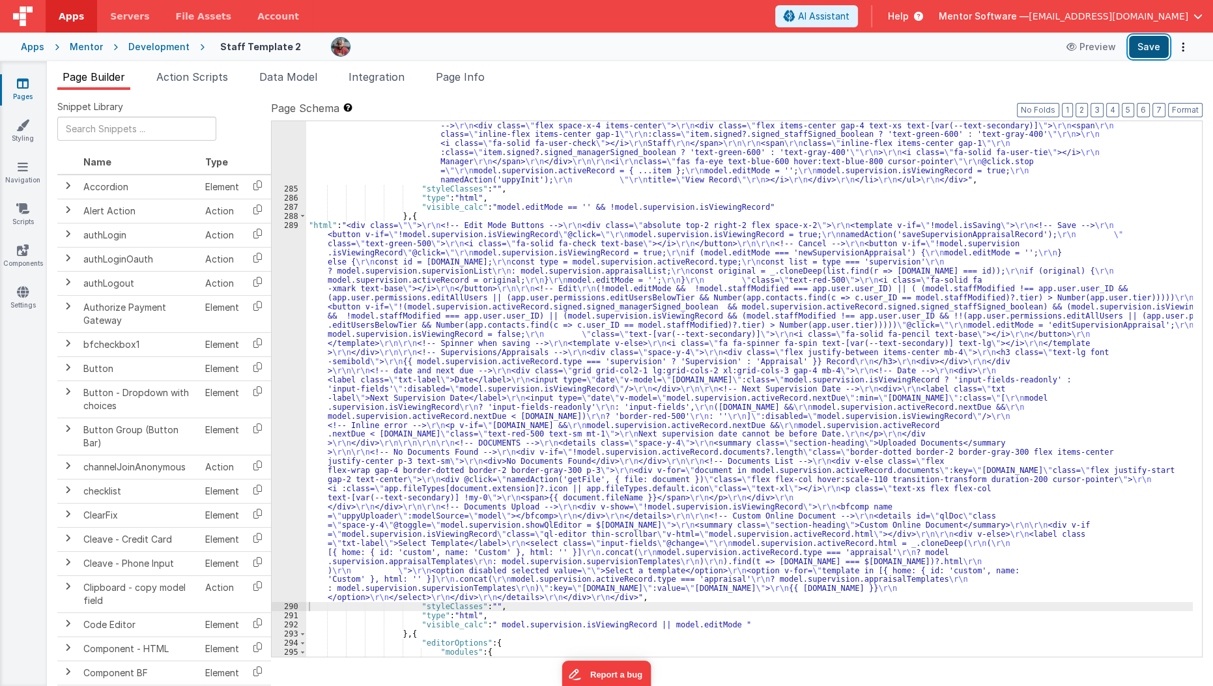
click at [1150, 57] on button "Save" at bounding box center [1149, 47] width 40 height 22
click at [1158, 56] on button "Save" at bounding box center [1149, 47] width 40 height 22
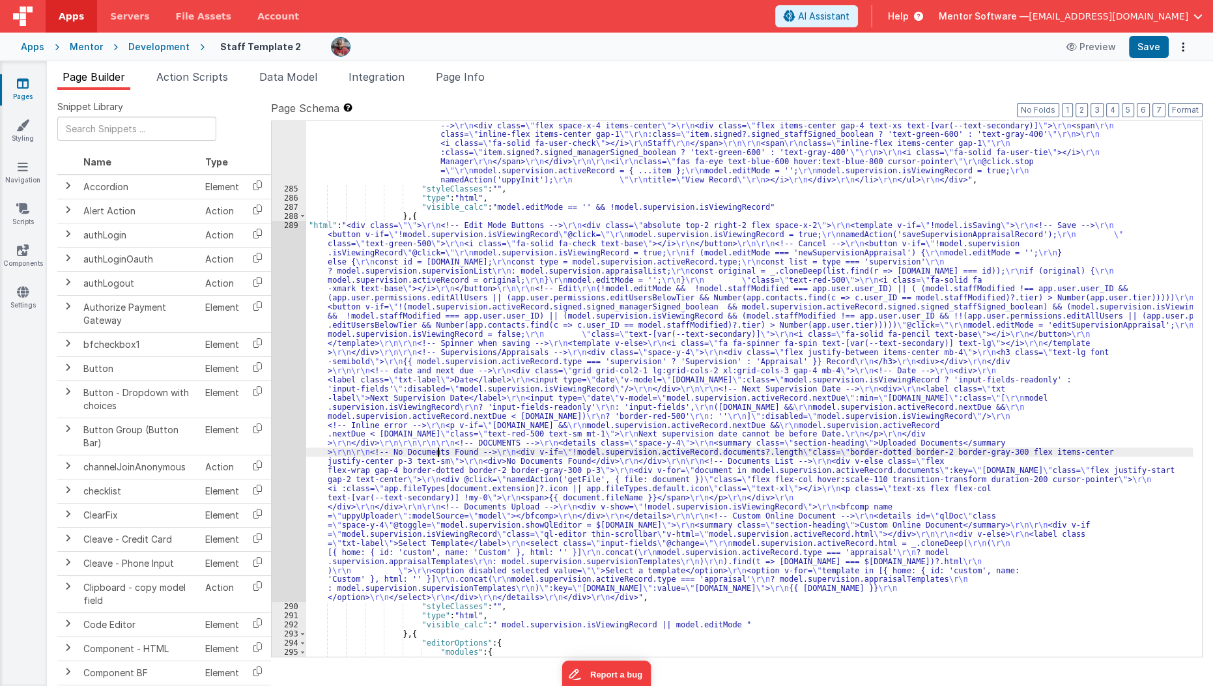
click at [436, 448] on div ""html" : " \r\n <div class= \"\" > \r\n <div class= \"\" > \r\n <!-- Heading --…" at bounding box center [749, 311] width 887 height 835
click at [283, 459] on div "289" at bounding box center [289, 411] width 35 height 381
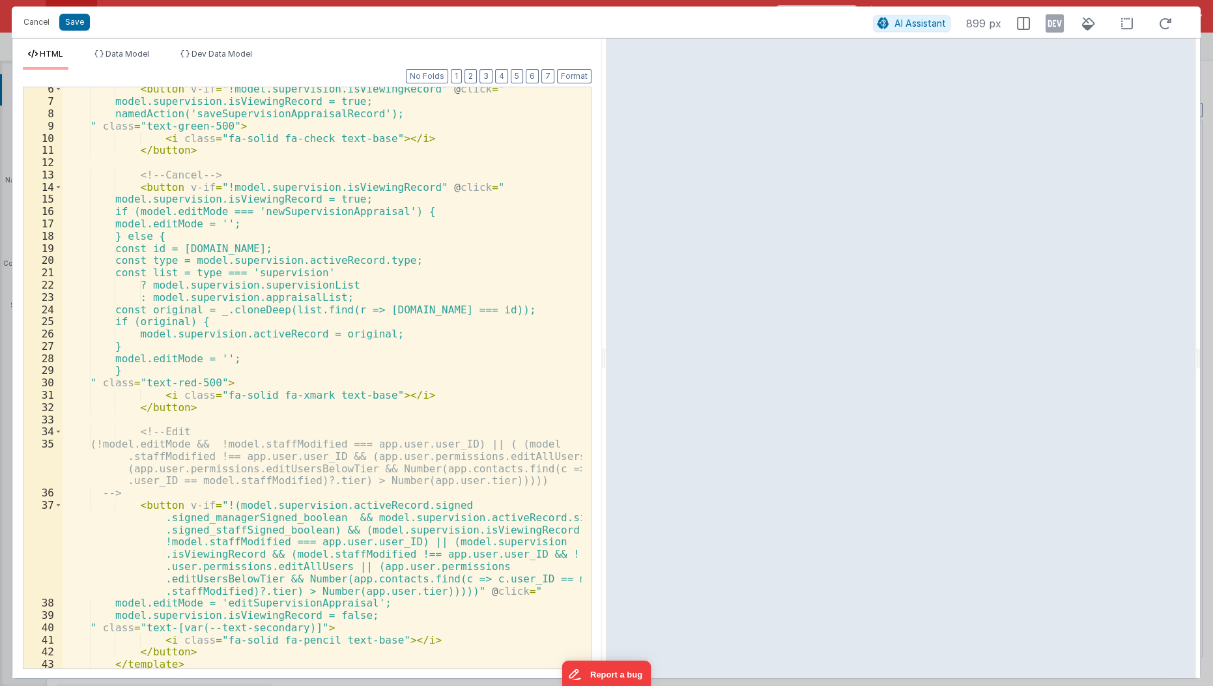
scroll to position [105, 0]
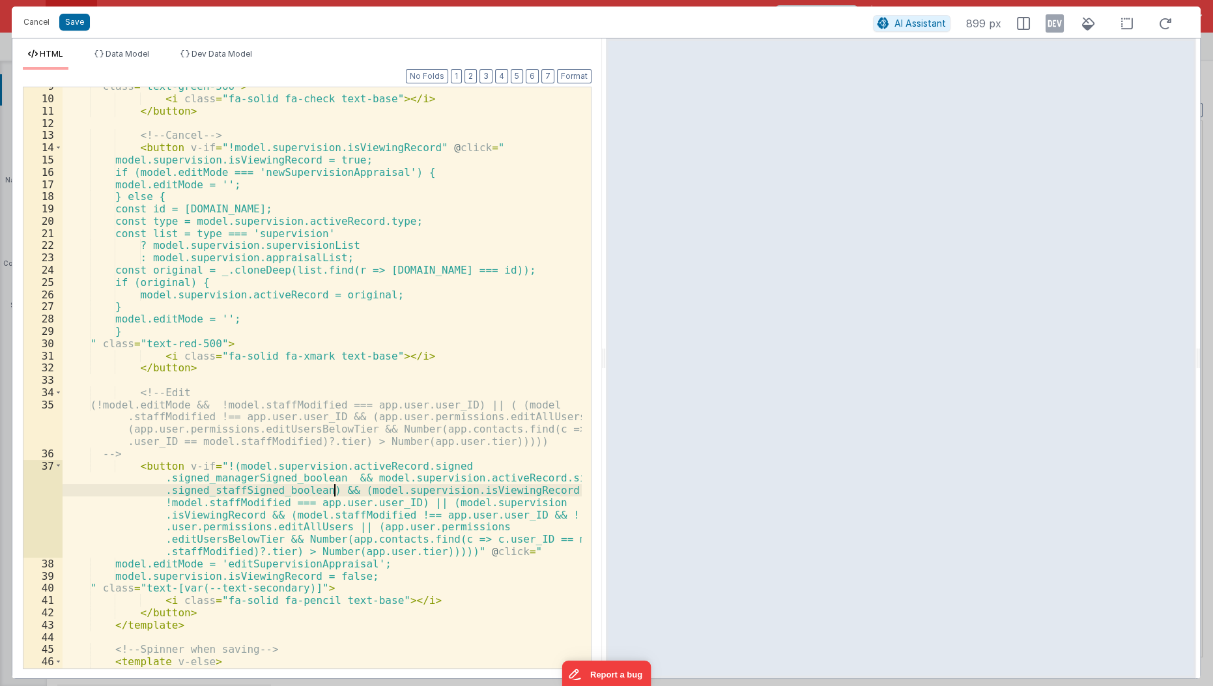
click at [337, 490] on div "" class = "text-green-500" > < i class = "fa-solid fa-check text-base" > </ i >…" at bounding box center [323, 383] width 520 height 607
click at [442, 552] on div "" class = "text-green-500" > < i class = "fa-solid fa-check text-base" > </ i >…" at bounding box center [323, 383] width 520 height 607
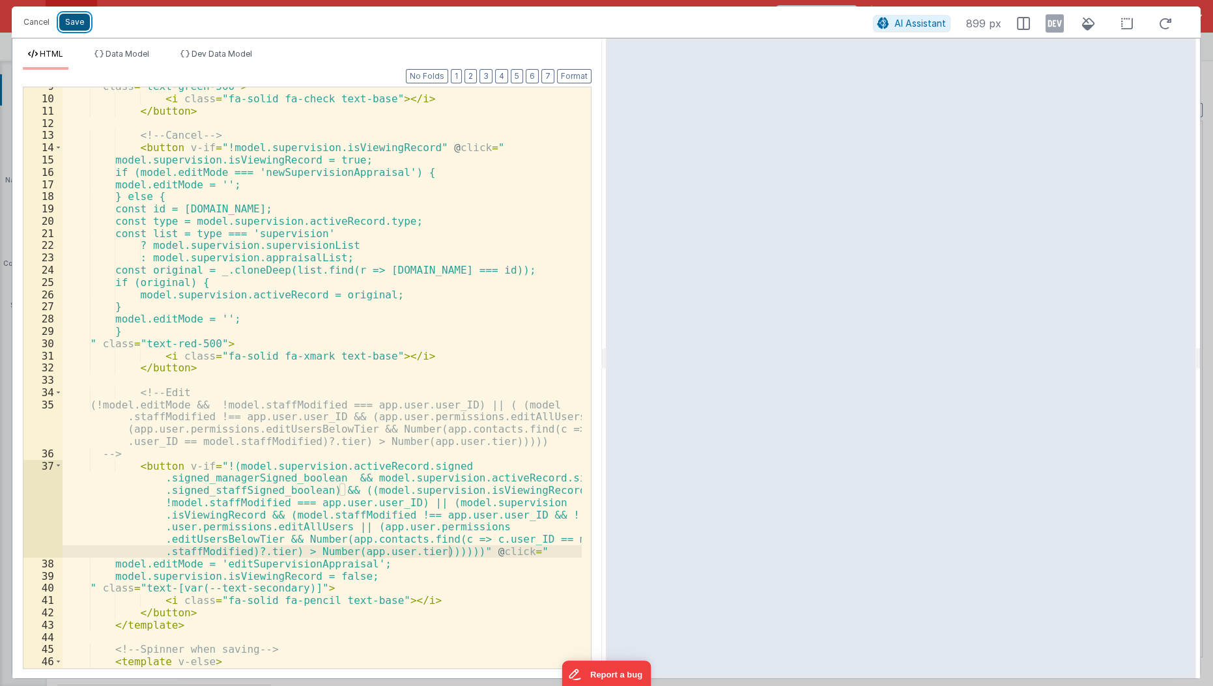
click at [73, 25] on button "Save" at bounding box center [74, 22] width 31 height 17
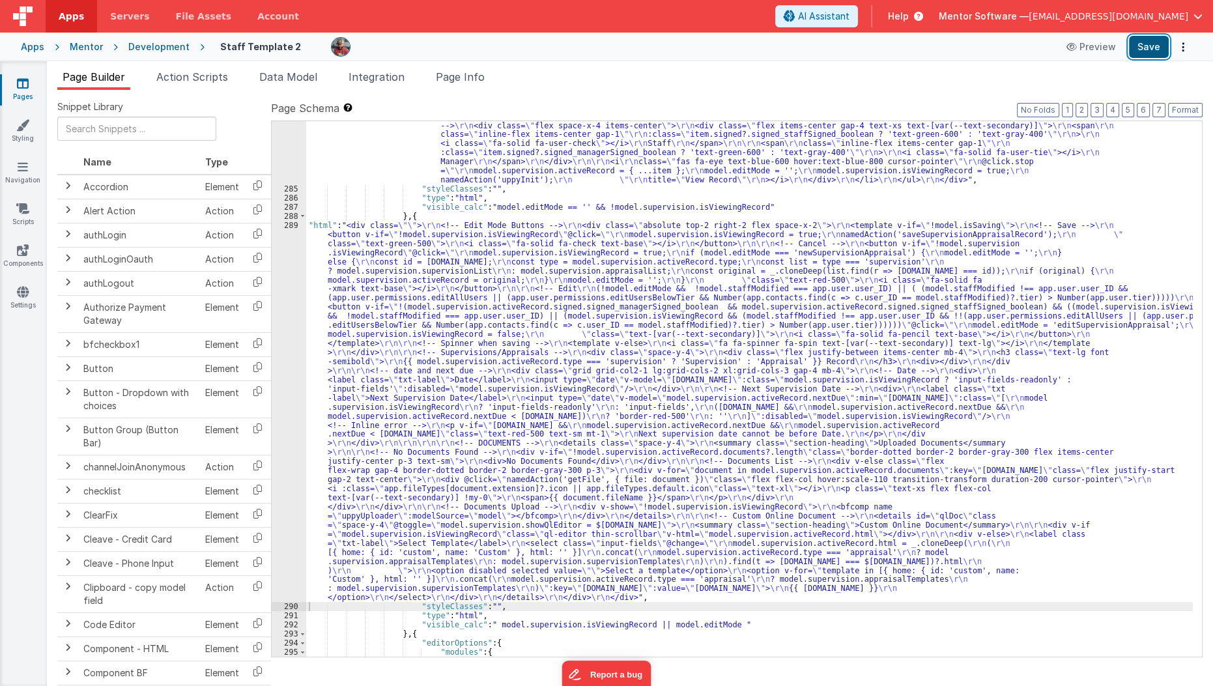
click at [1165, 46] on button "Save" at bounding box center [1149, 47] width 40 height 22
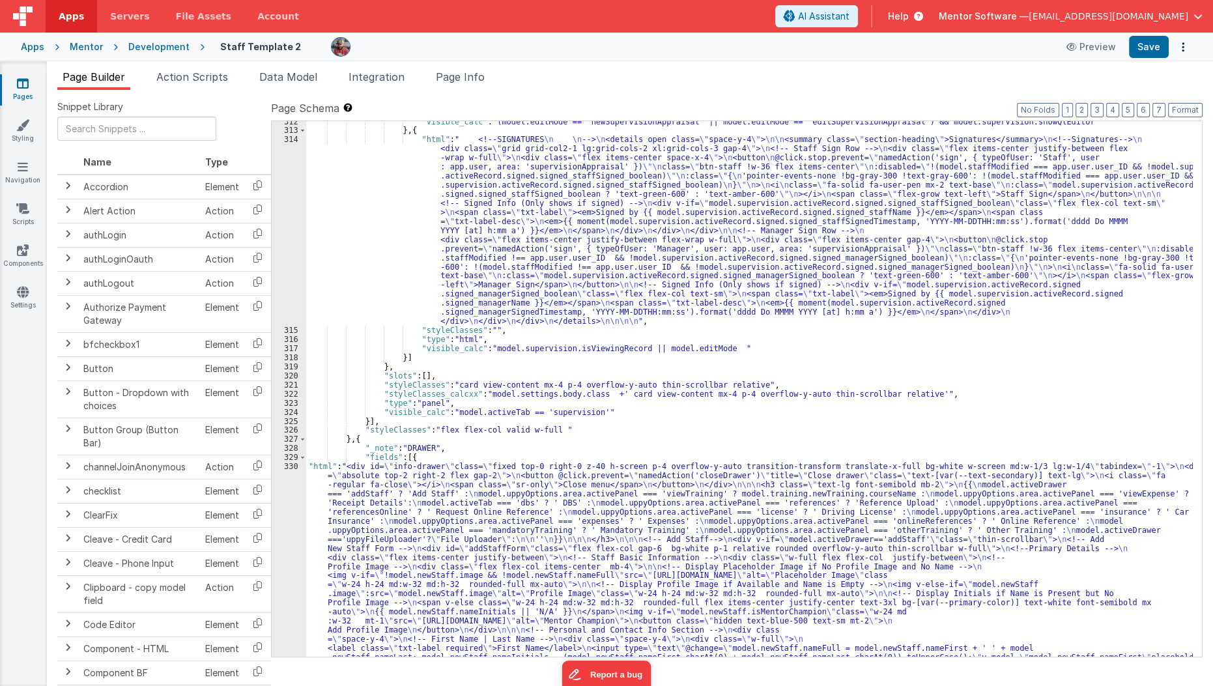
scroll to position [6641, 0]
